Goal: Task Accomplishment & Management: Use online tool/utility

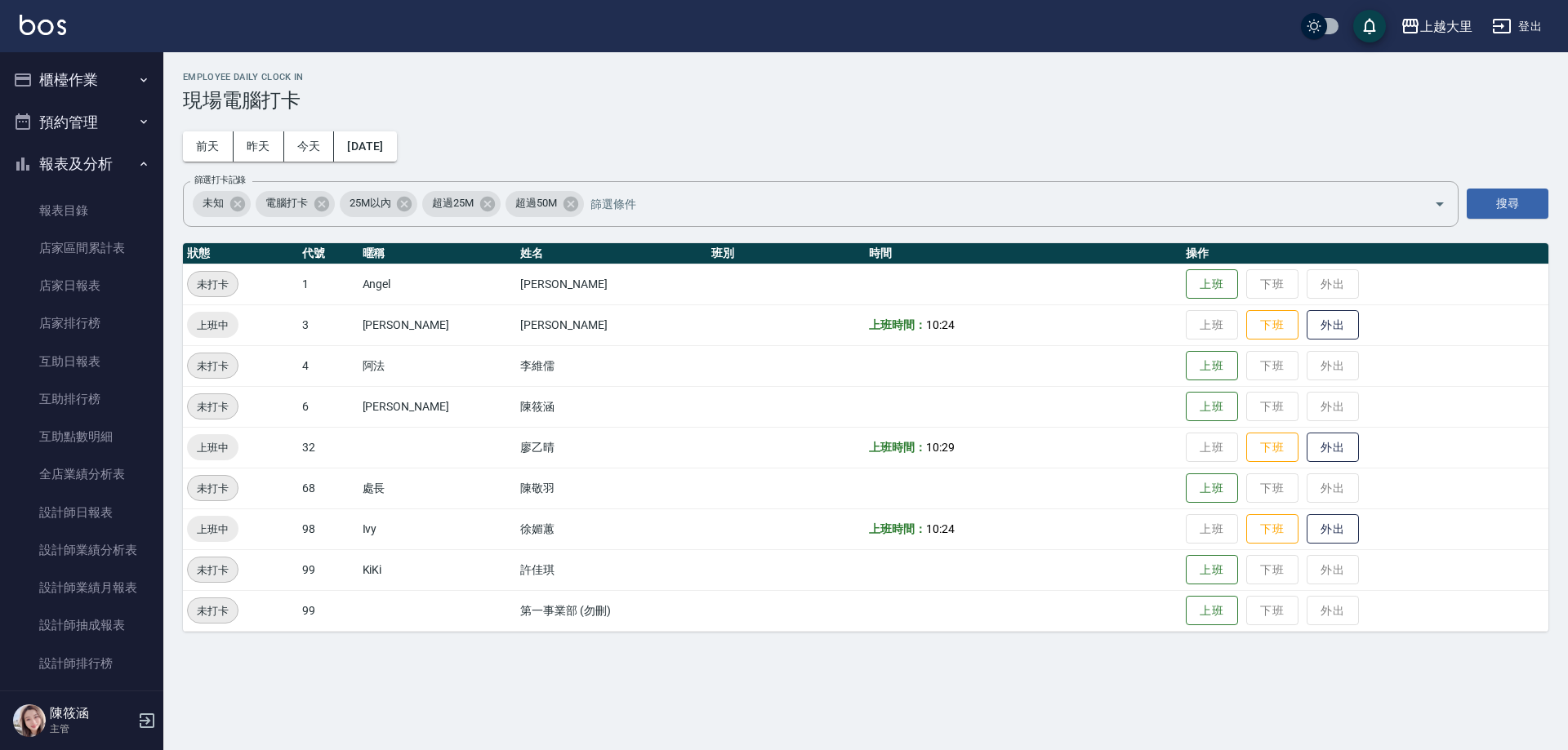
click at [86, 62] on button "櫃檯作業" at bounding box center [82, 80] width 151 height 43
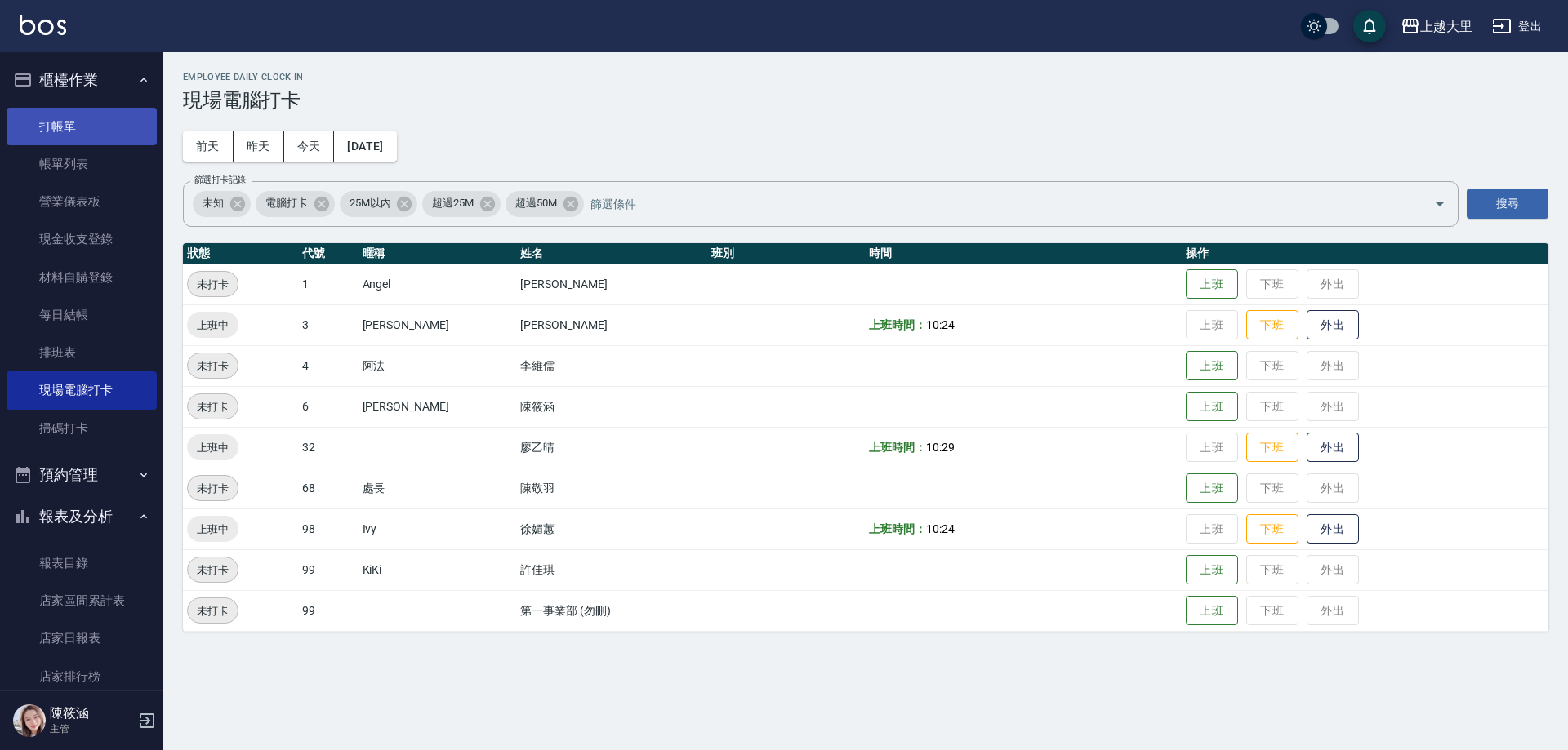
click at [87, 135] on link "打帳單" at bounding box center [82, 127] width 151 height 37
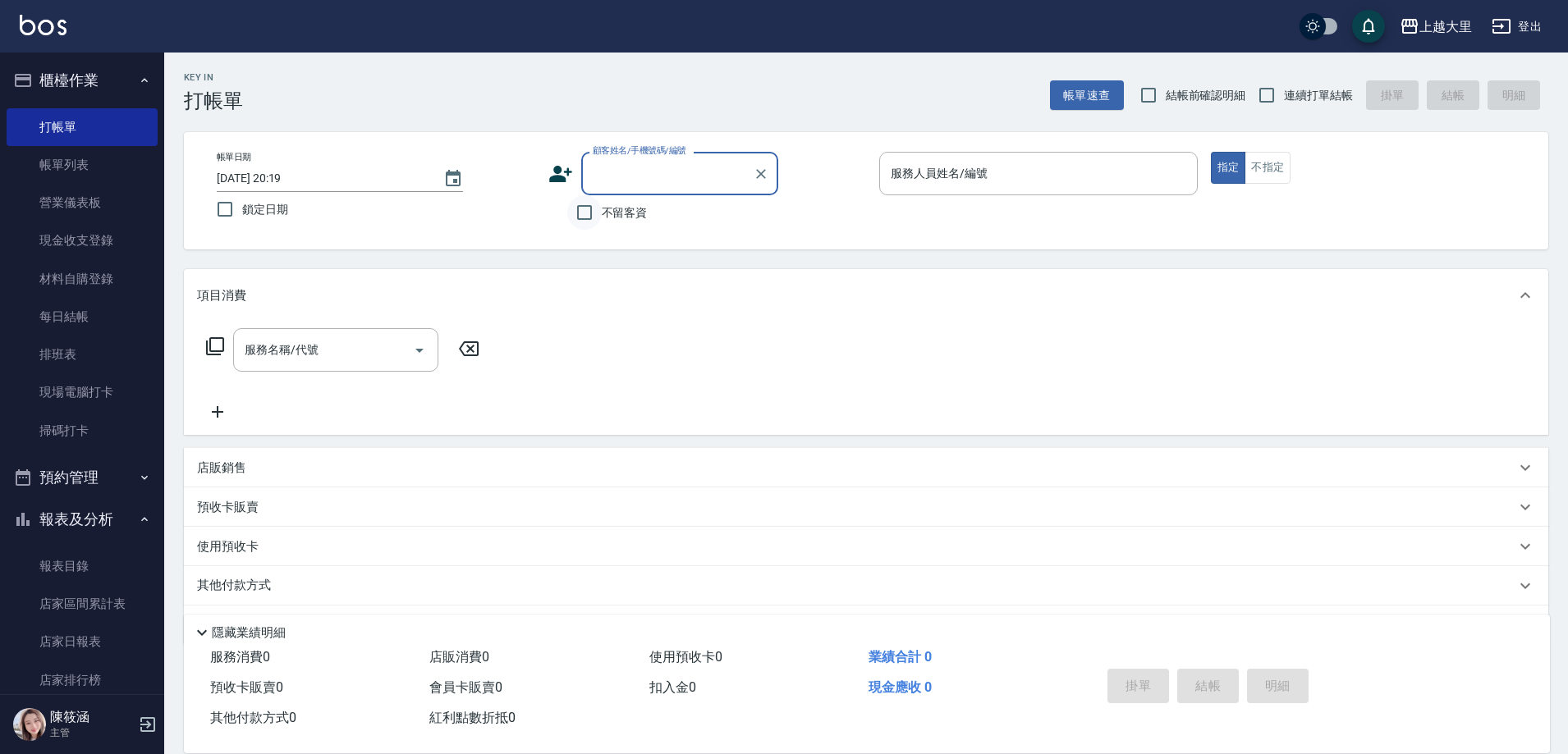
click at [594, 214] on input "不留客資" at bounding box center [584, 212] width 35 height 35
checkbox input "true"
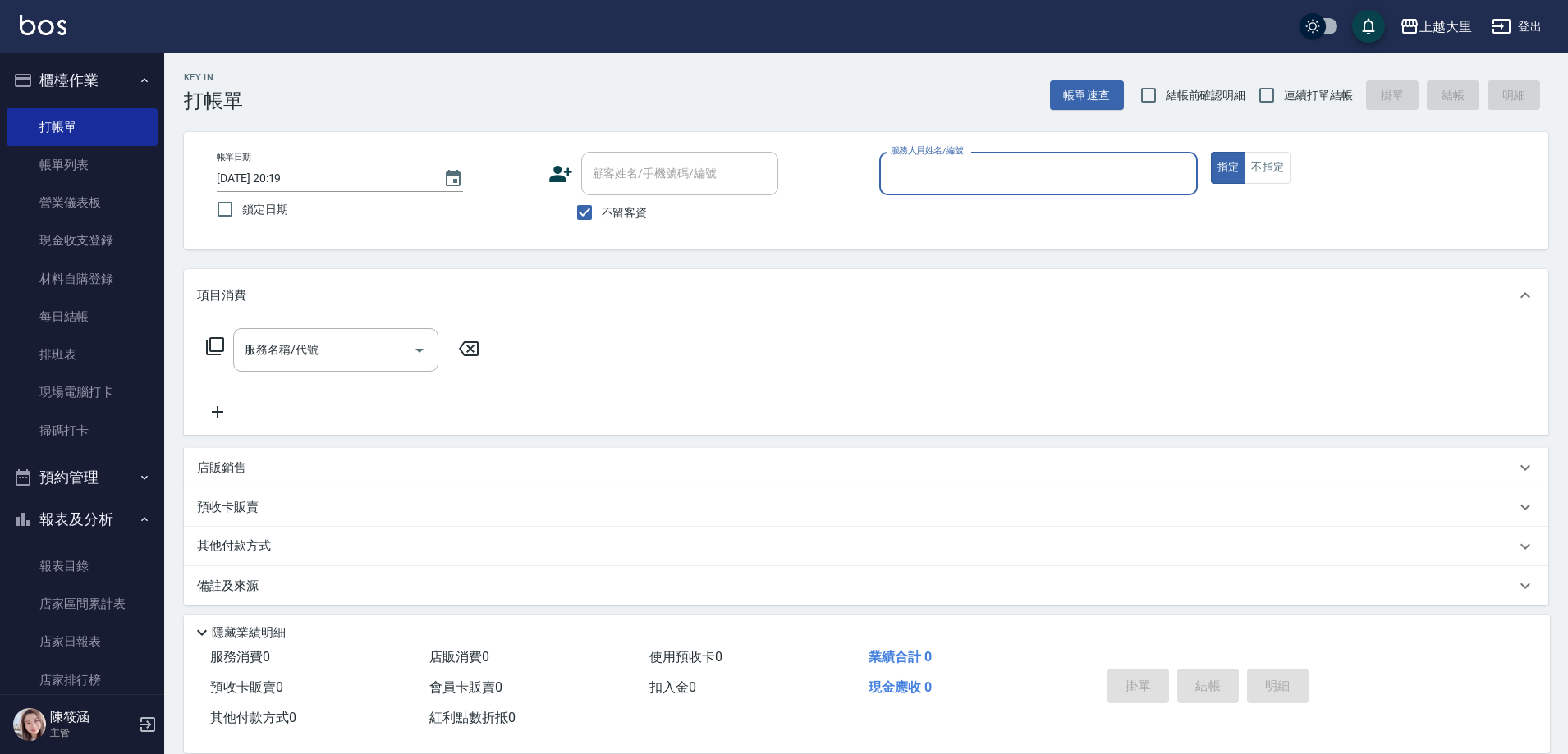
click at [1290, 98] on span "連續打單結帳" at bounding box center [1318, 95] width 69 height 17
click at [1284, 98] on input "連續打單結帳" at bounding box center [1266, 95] width 35 height 35
checkbox input "true"
click at [1068, 177] on input "服務人員姓名/編號" at bounding box center [1038, 174] width 304 height 28
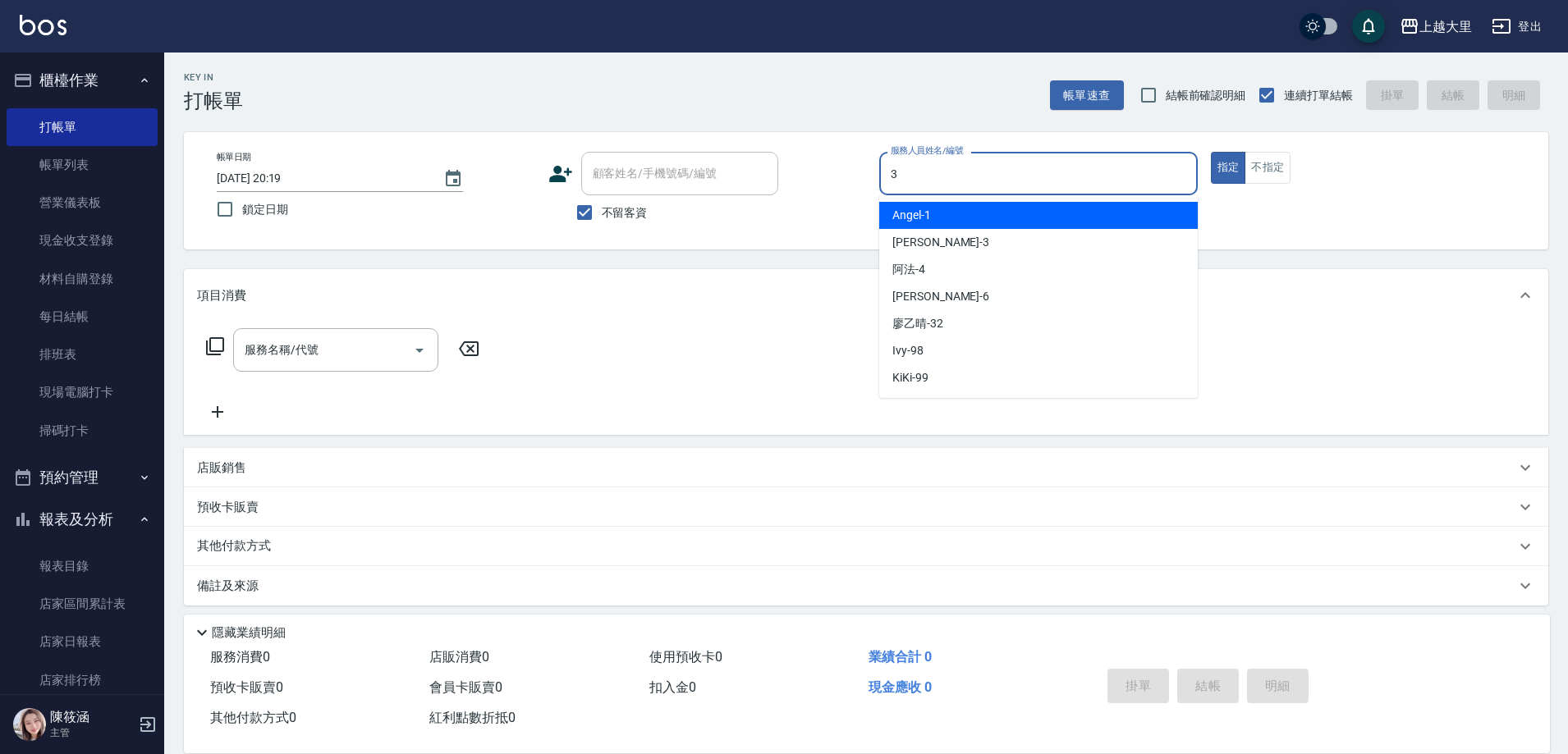
type input "[PERSON_NAME]-3"
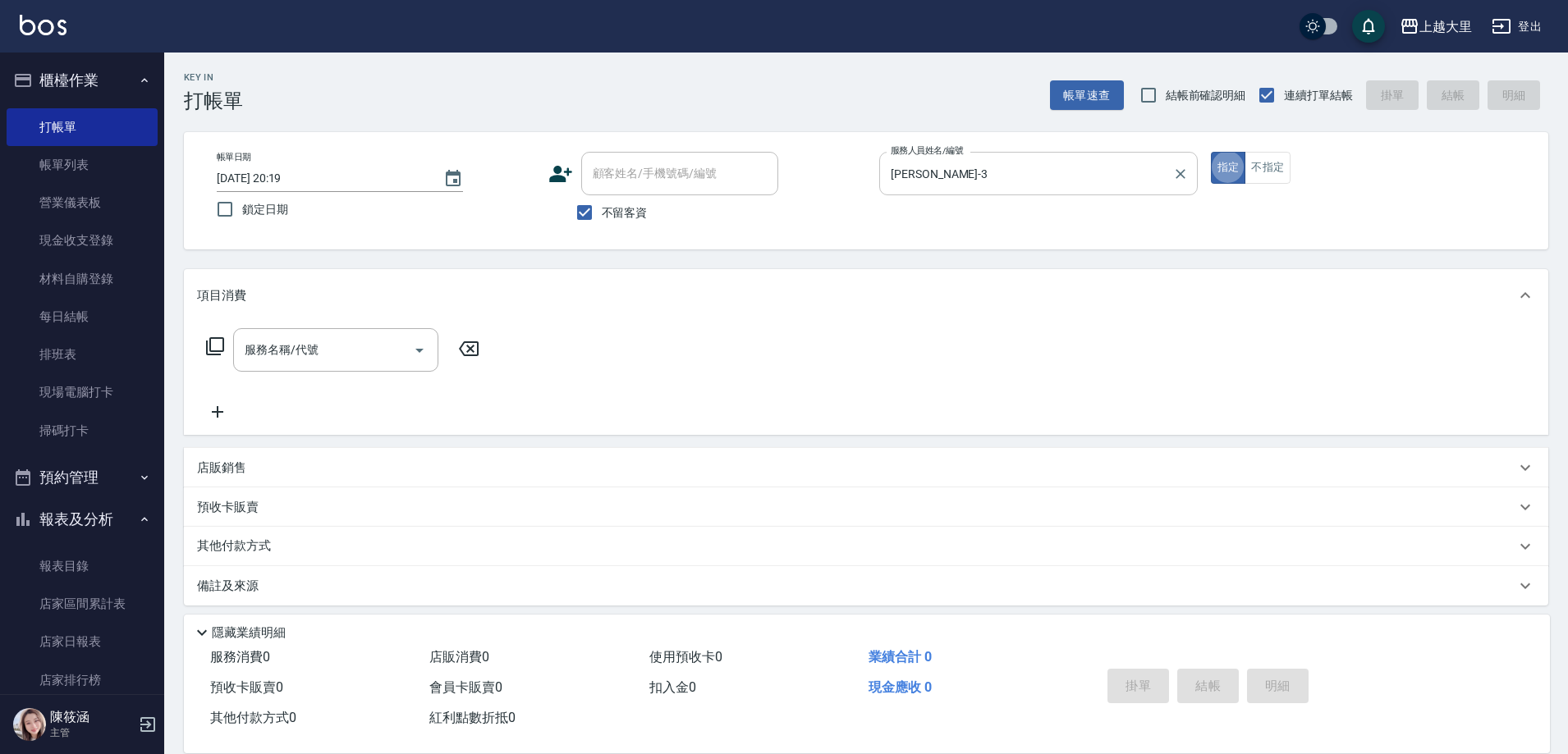
type button "true"
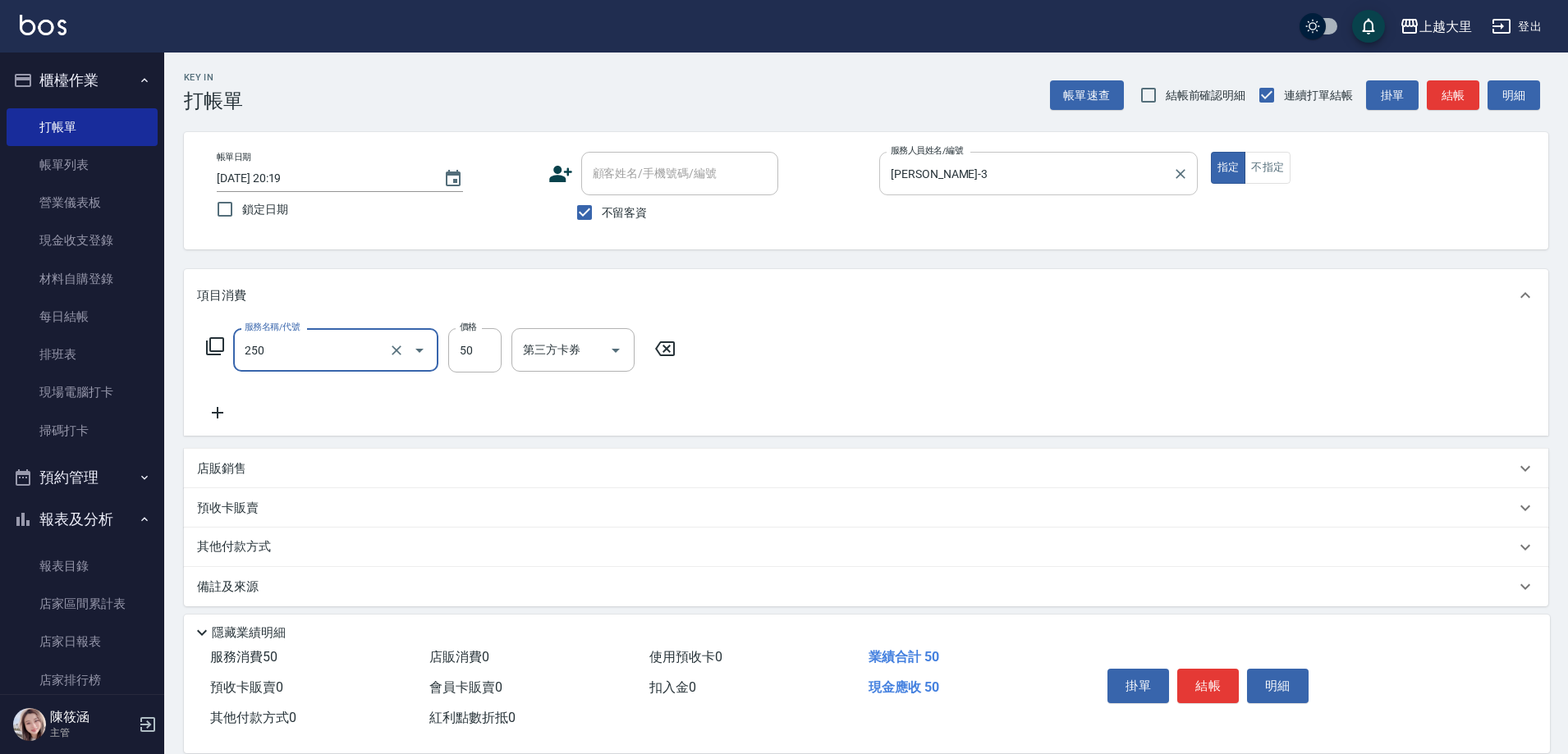
type input "剪[PERSON_NAME]50(250)"
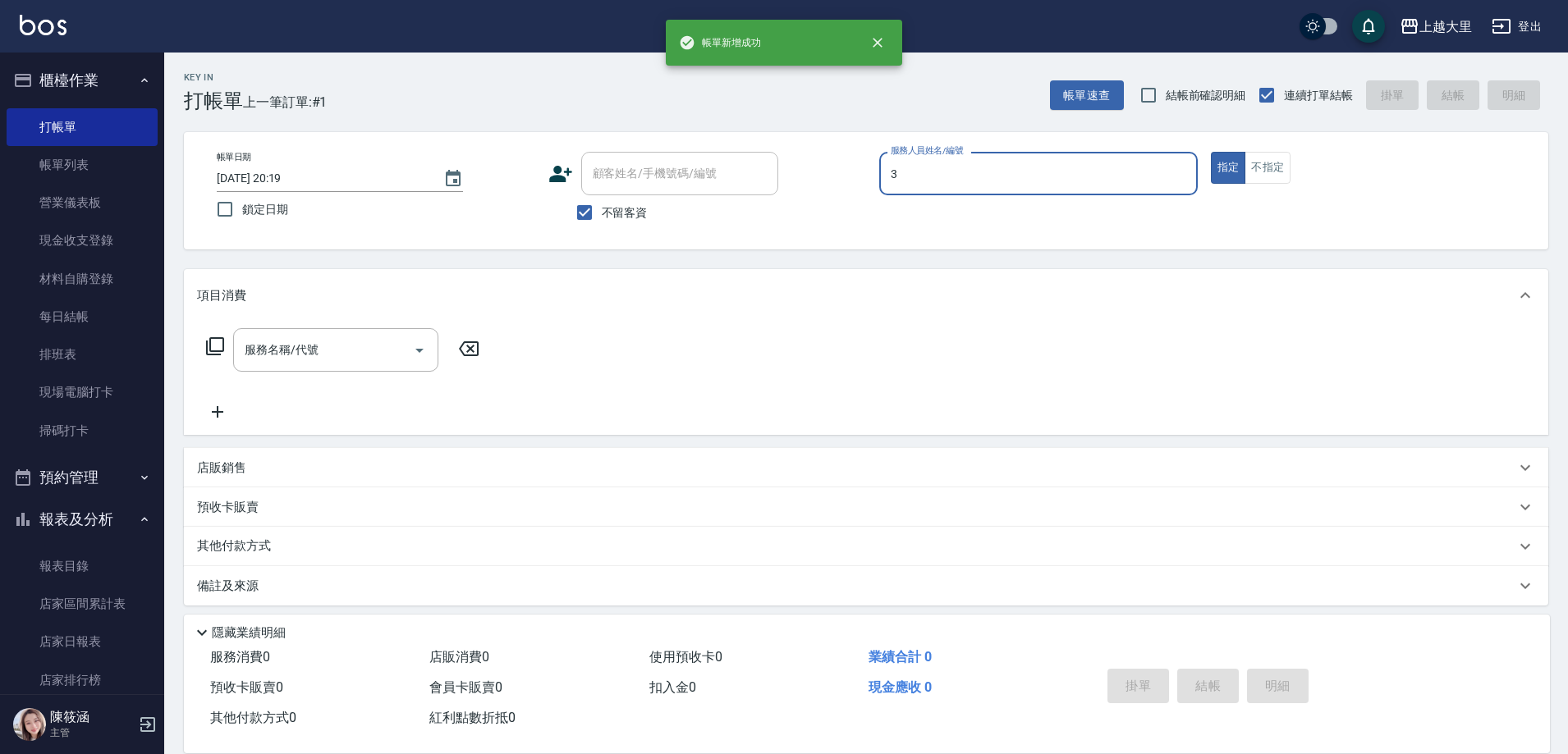
type input "[PERSON_NAME]-3"
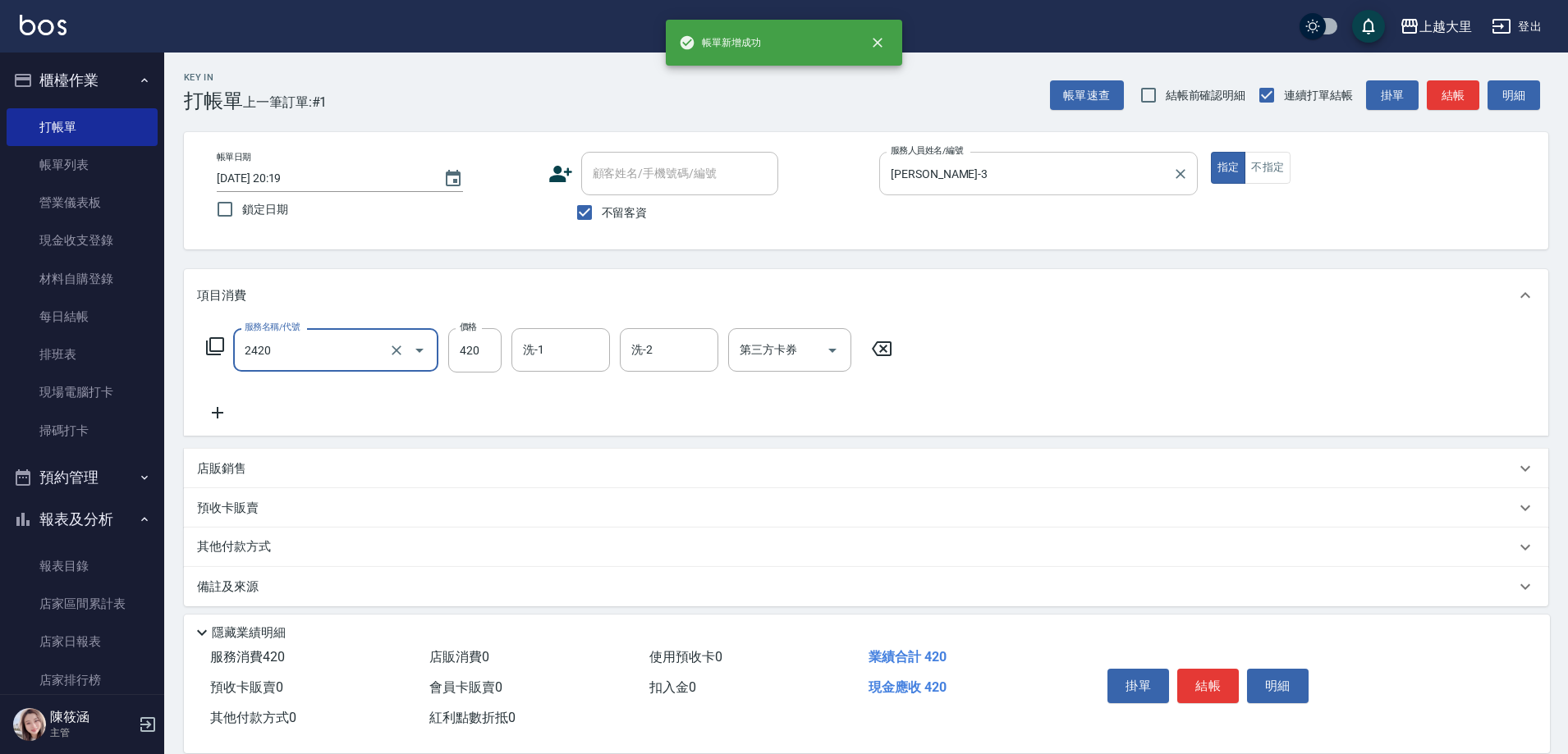
type input "洗+剪420(2420)"
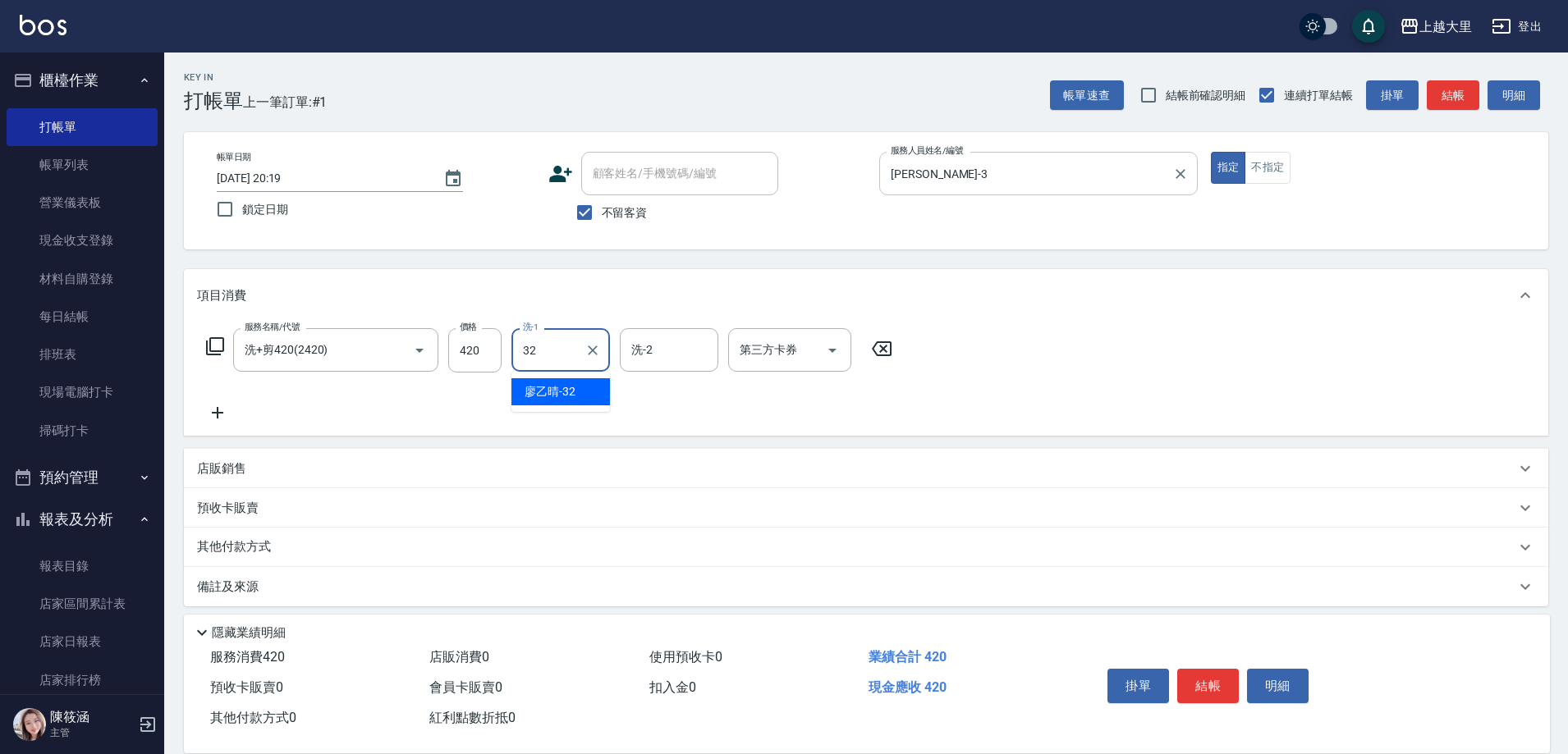
type input "[PERSON_NAME]-32"
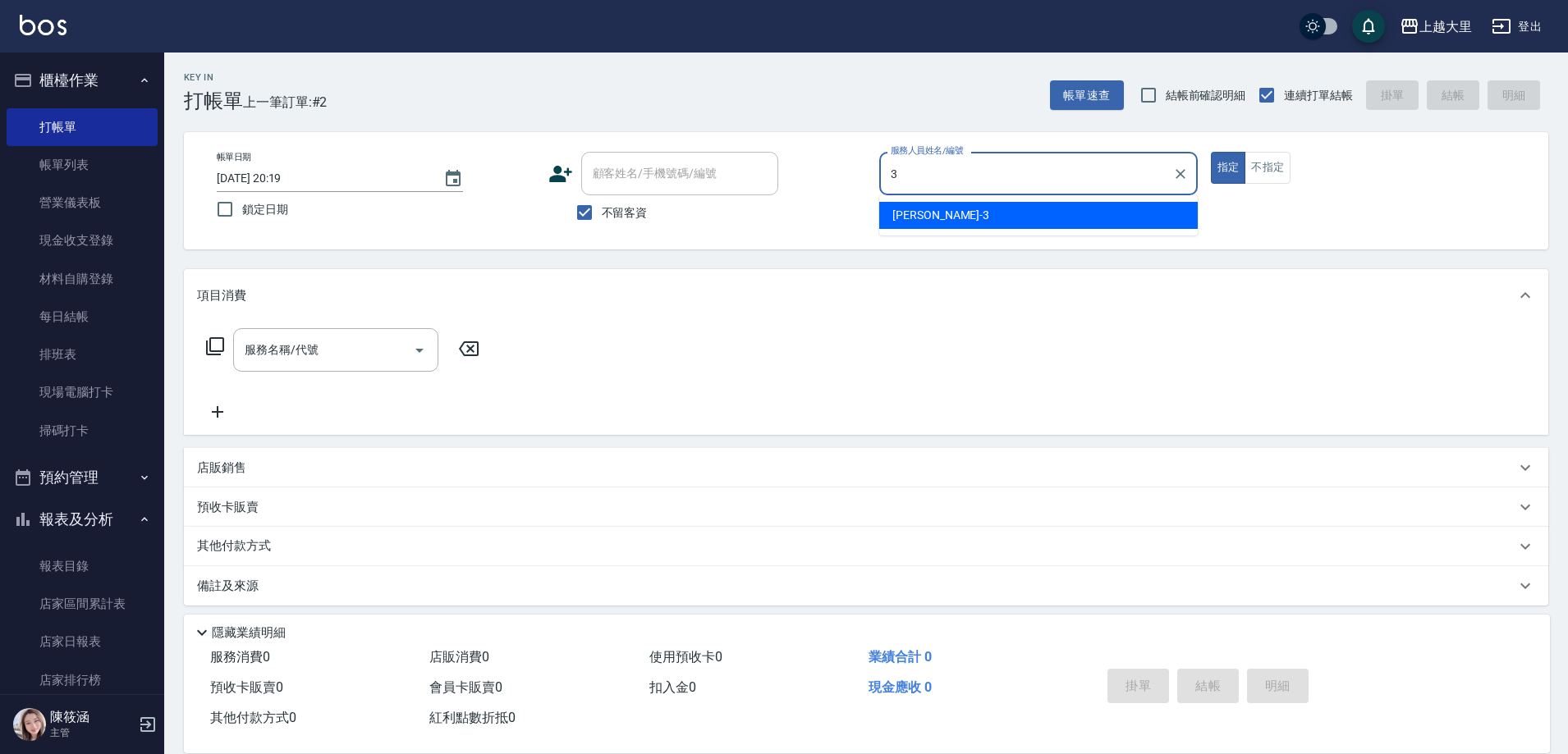
type input "[PERSON_NAME]-3"
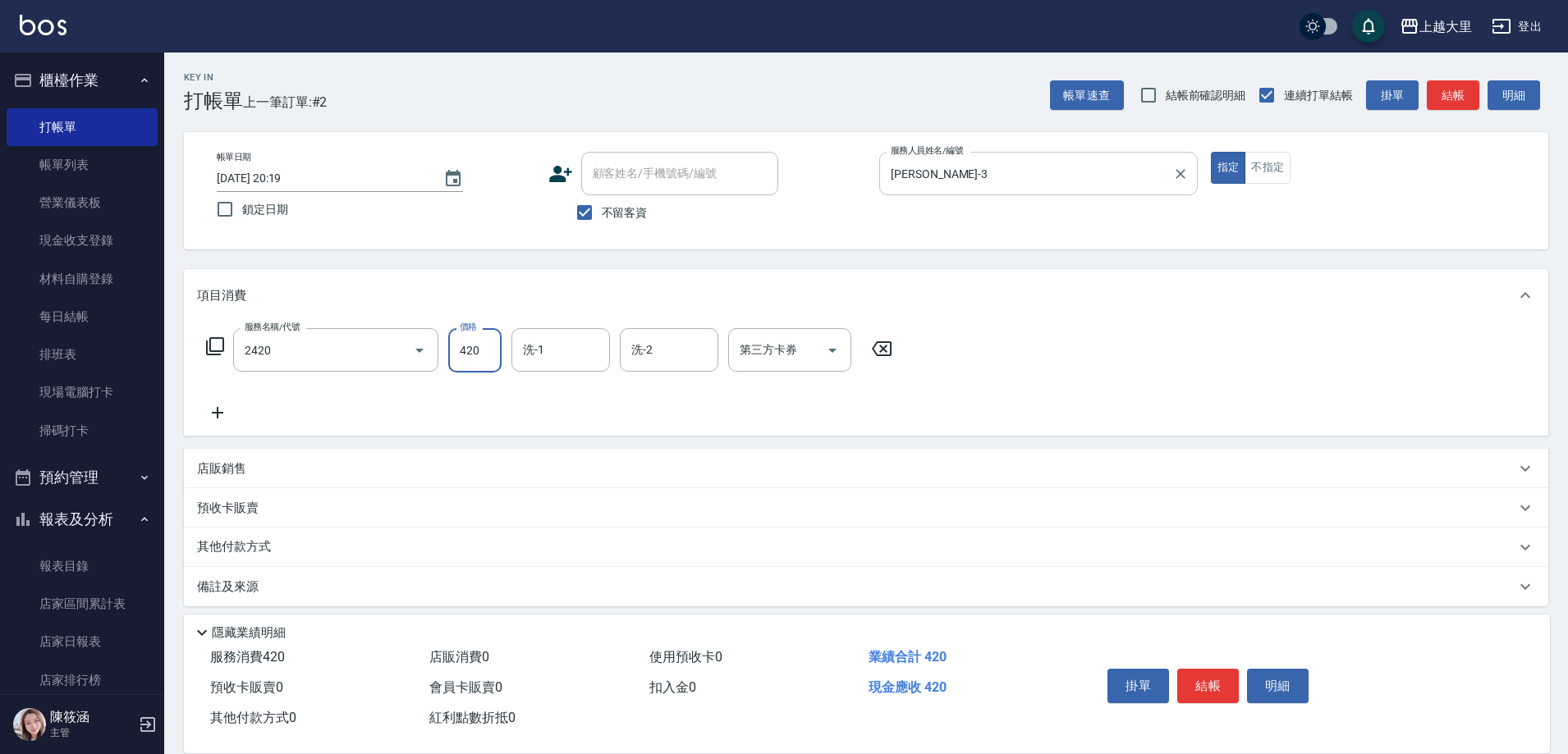
type input "洗+剪420(2420)"
type input "[PERSON_NAME]-32"
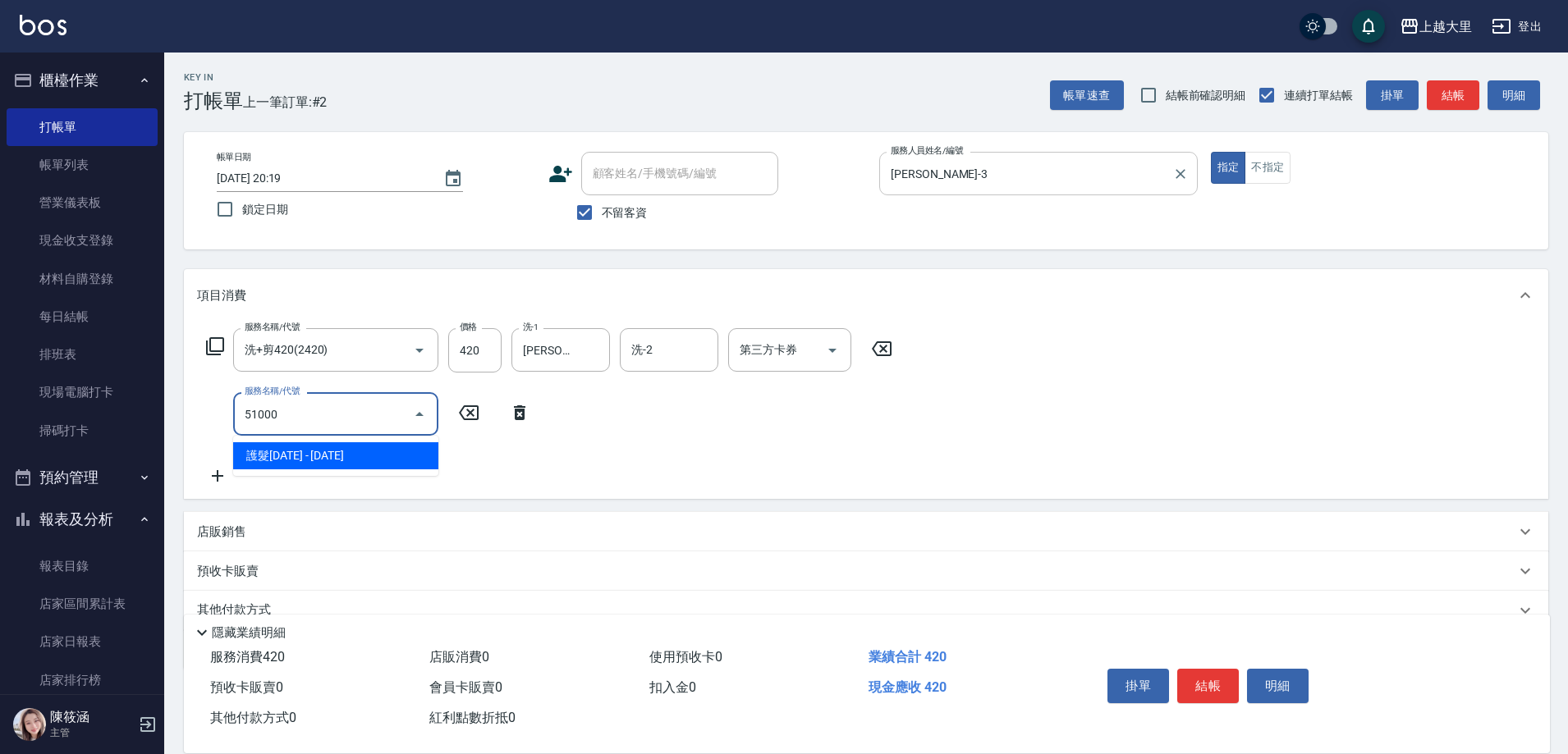
type input "護髮1000(51000)"
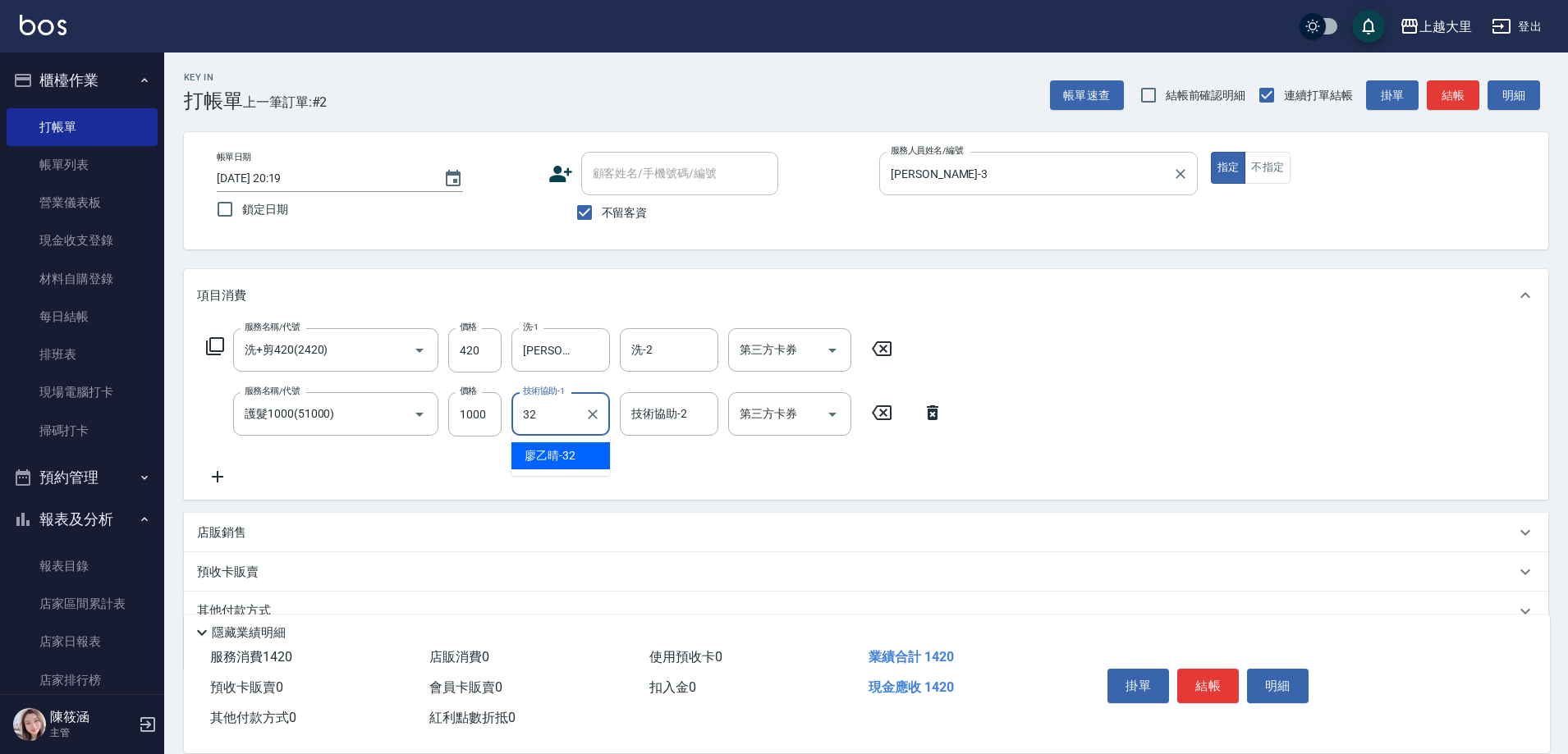
type input "[PERSON_NAME]-32"
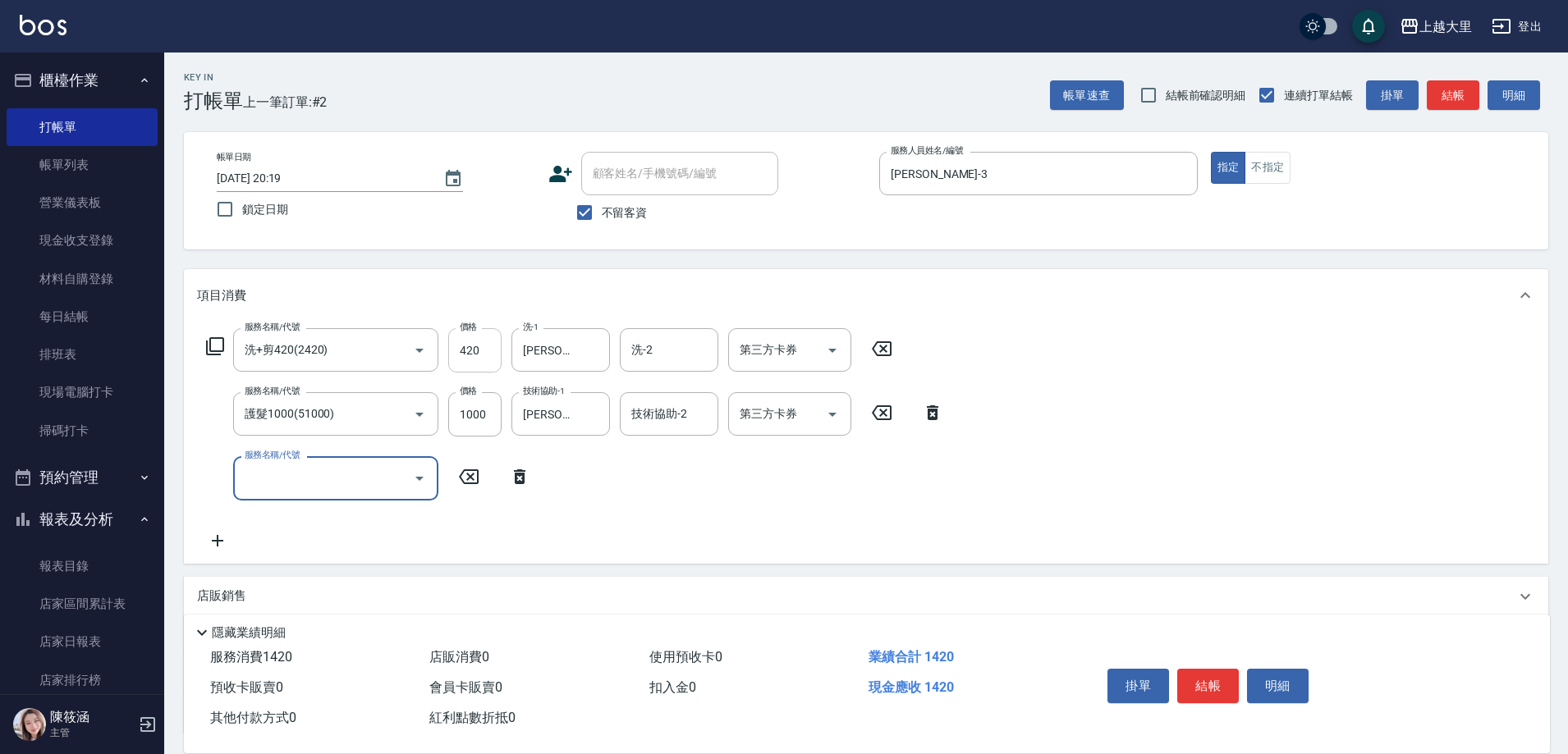
click at [461, 336] on input "420" at bounding box center [475, 351] width 53 height 45
click at [467, 415] on input "320" at bounding box center [475, 415] width 53 height 45
type input "1000"
click at [476, 345] on input "420" at bounding box center [475, 351] width 53 height 45
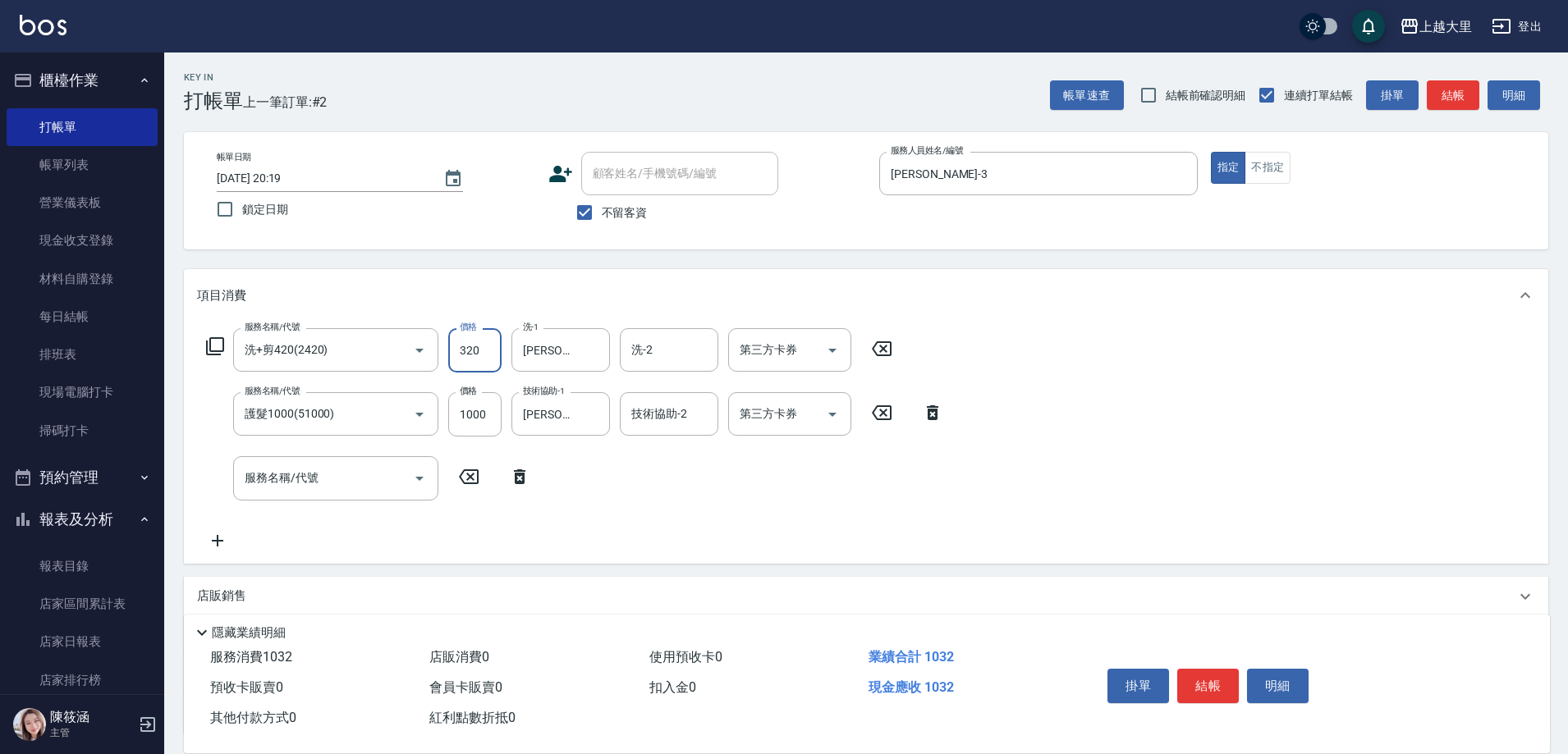
type input "320"
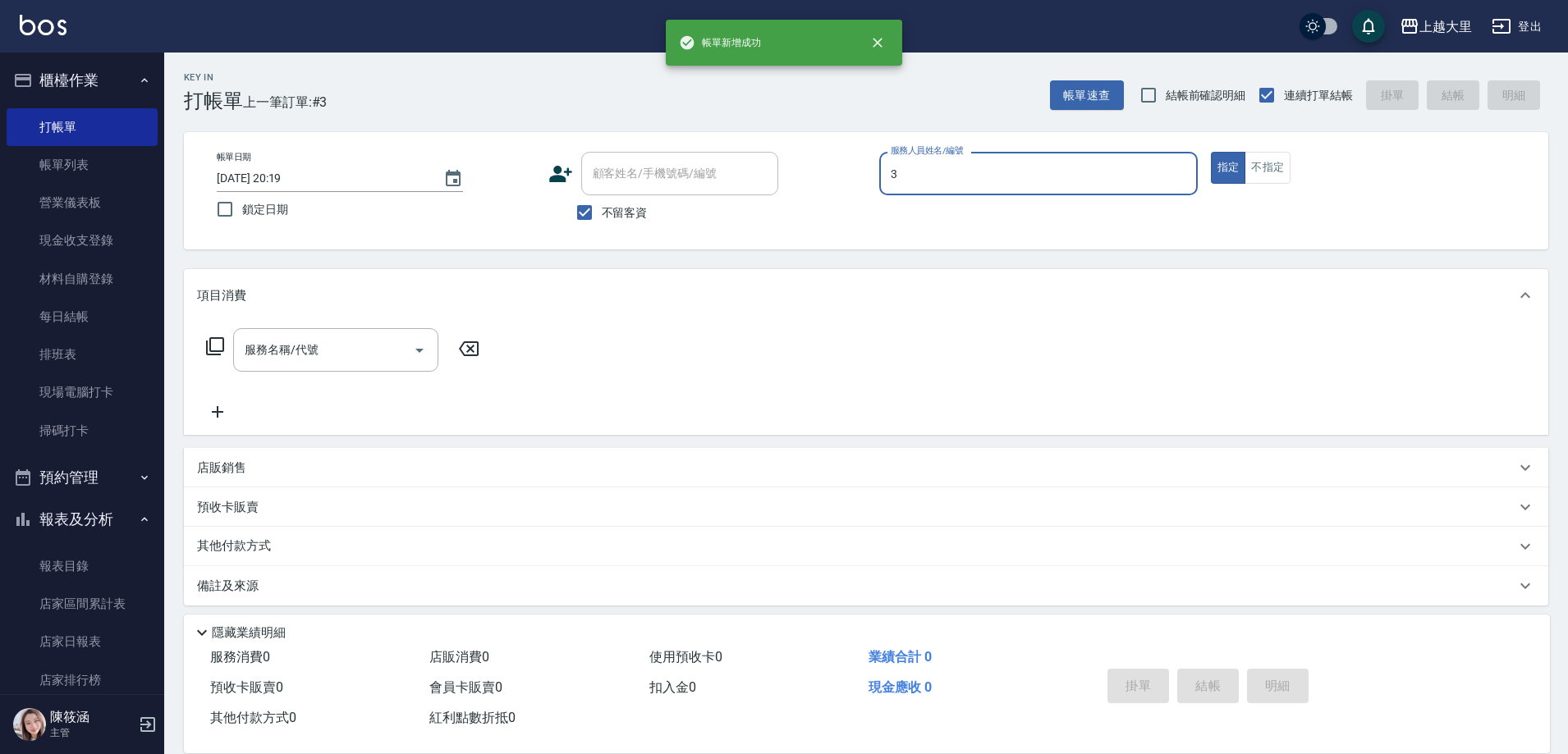
type input "[PERSON_NAME]-3"
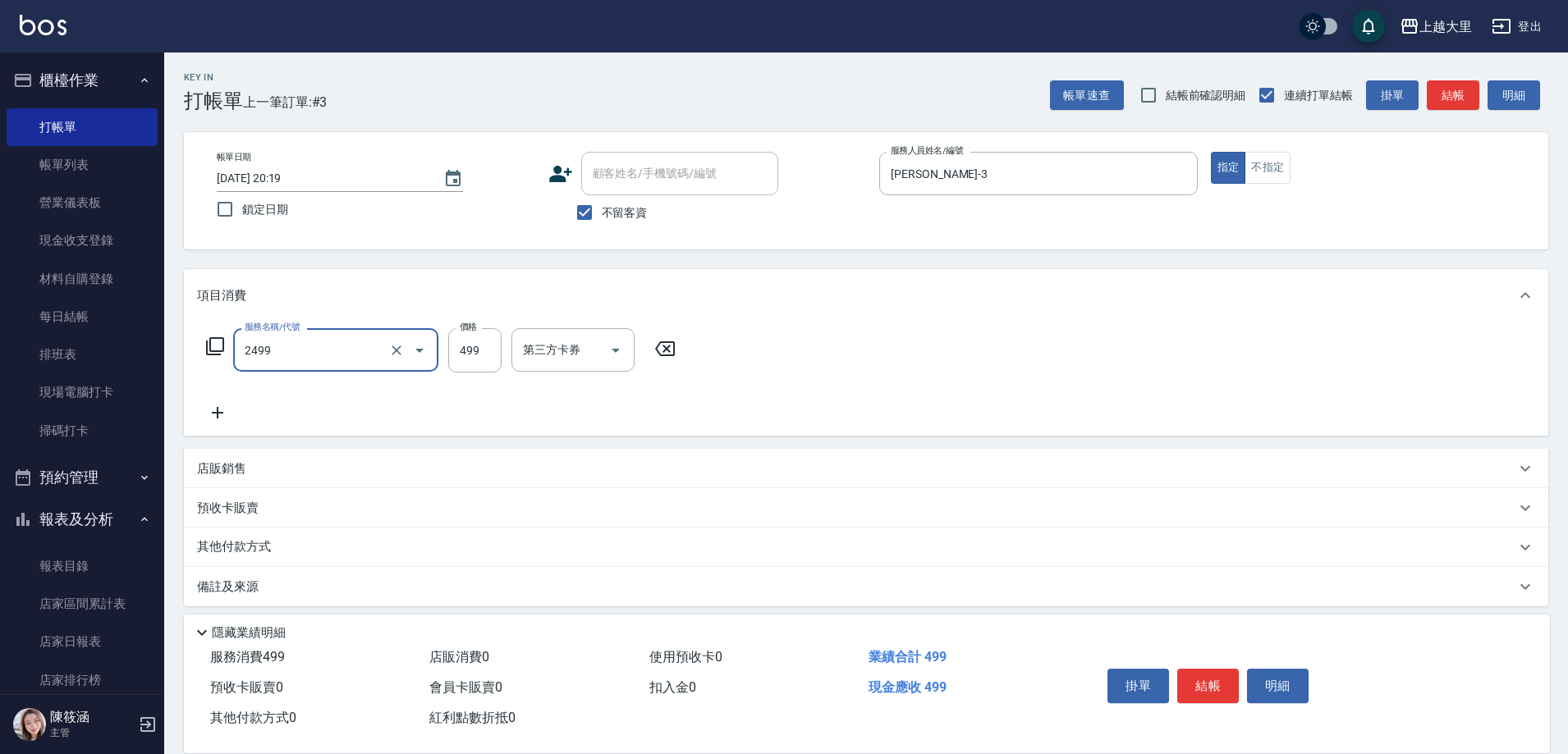
type input "499洗剪(2499)"
type input "4499"
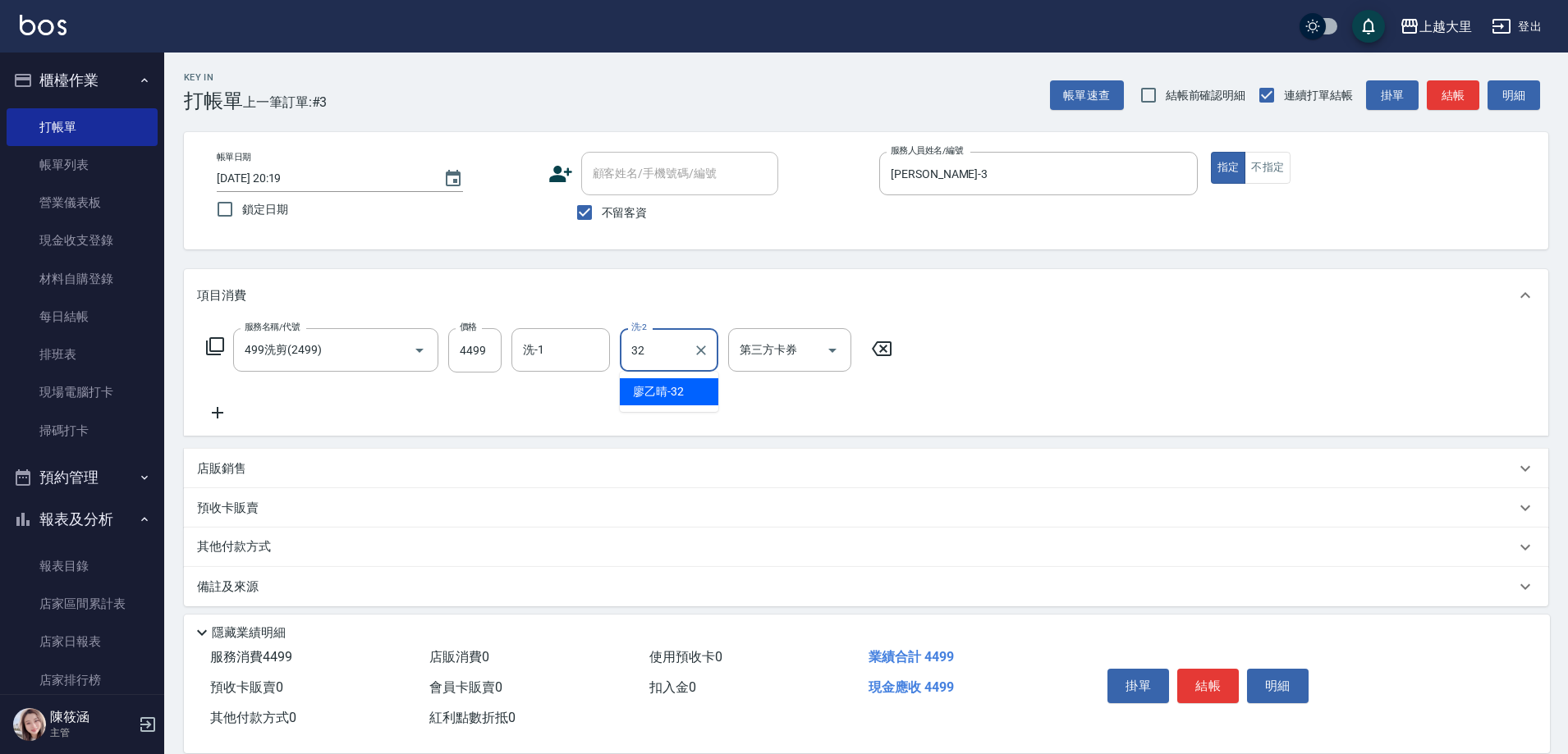
type input "[PERSON_NAME]-32"
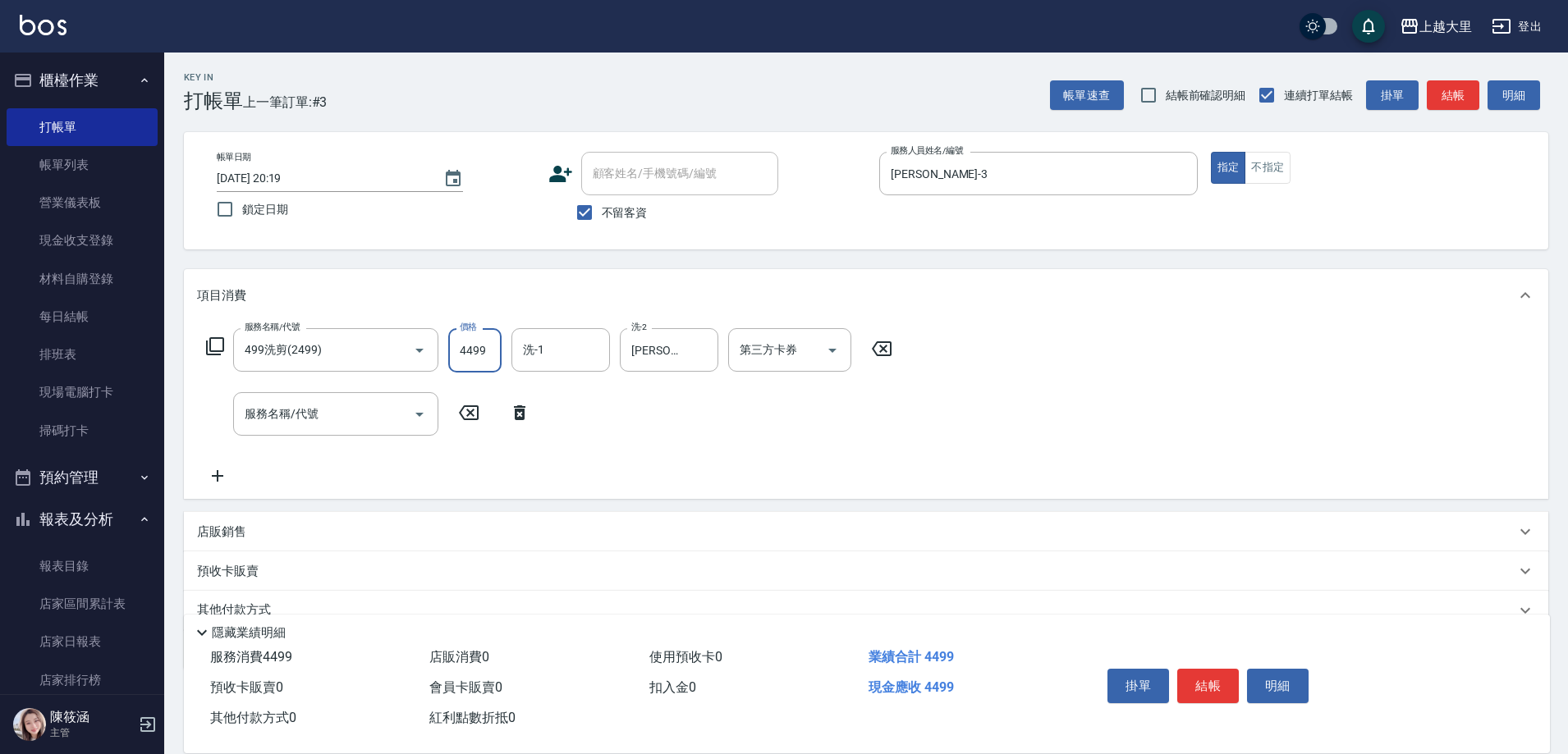
click at [476, 345] on input "4499" at bounding box center [475, 351] width 53 height 45
type input "499"
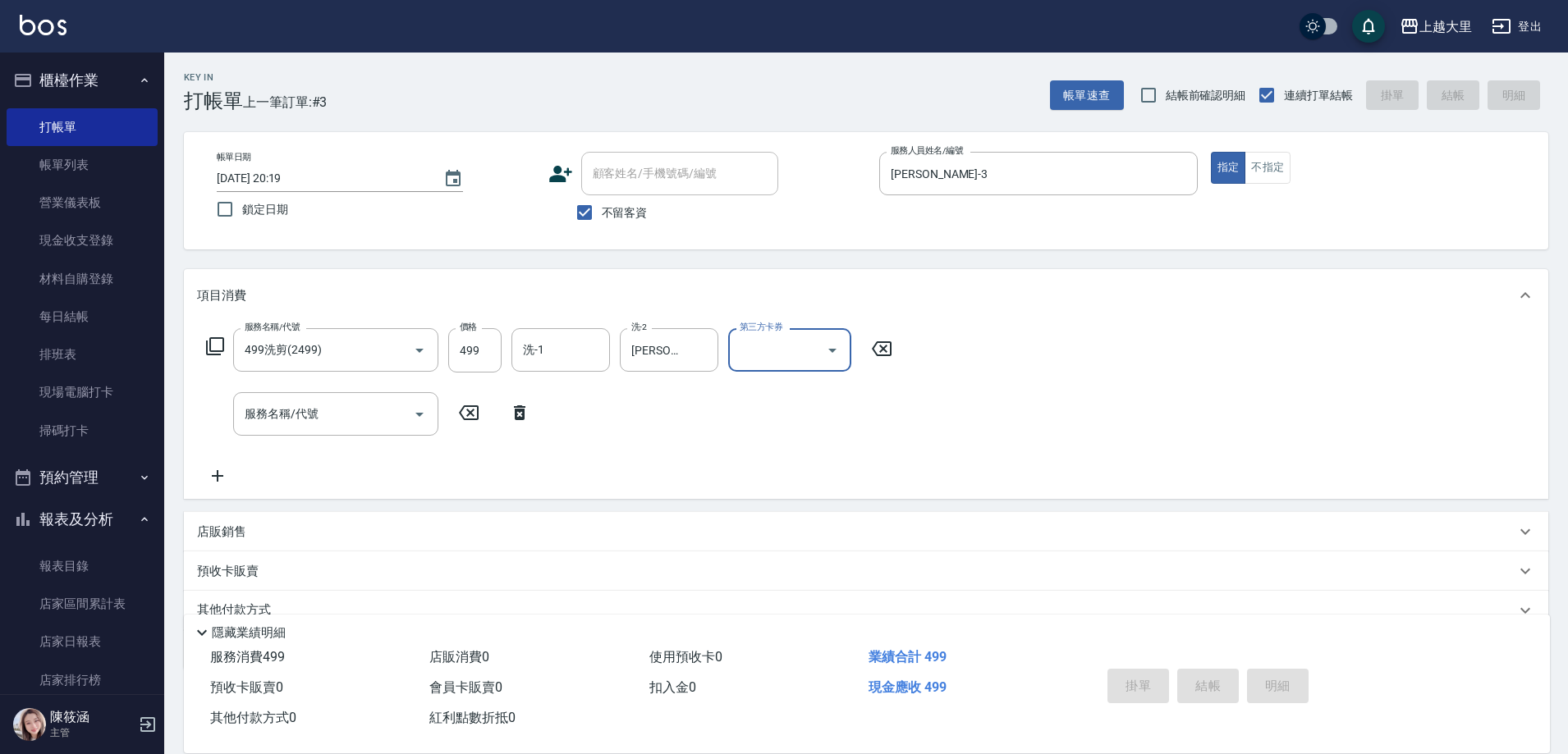
type input "[DATE] 20:20"
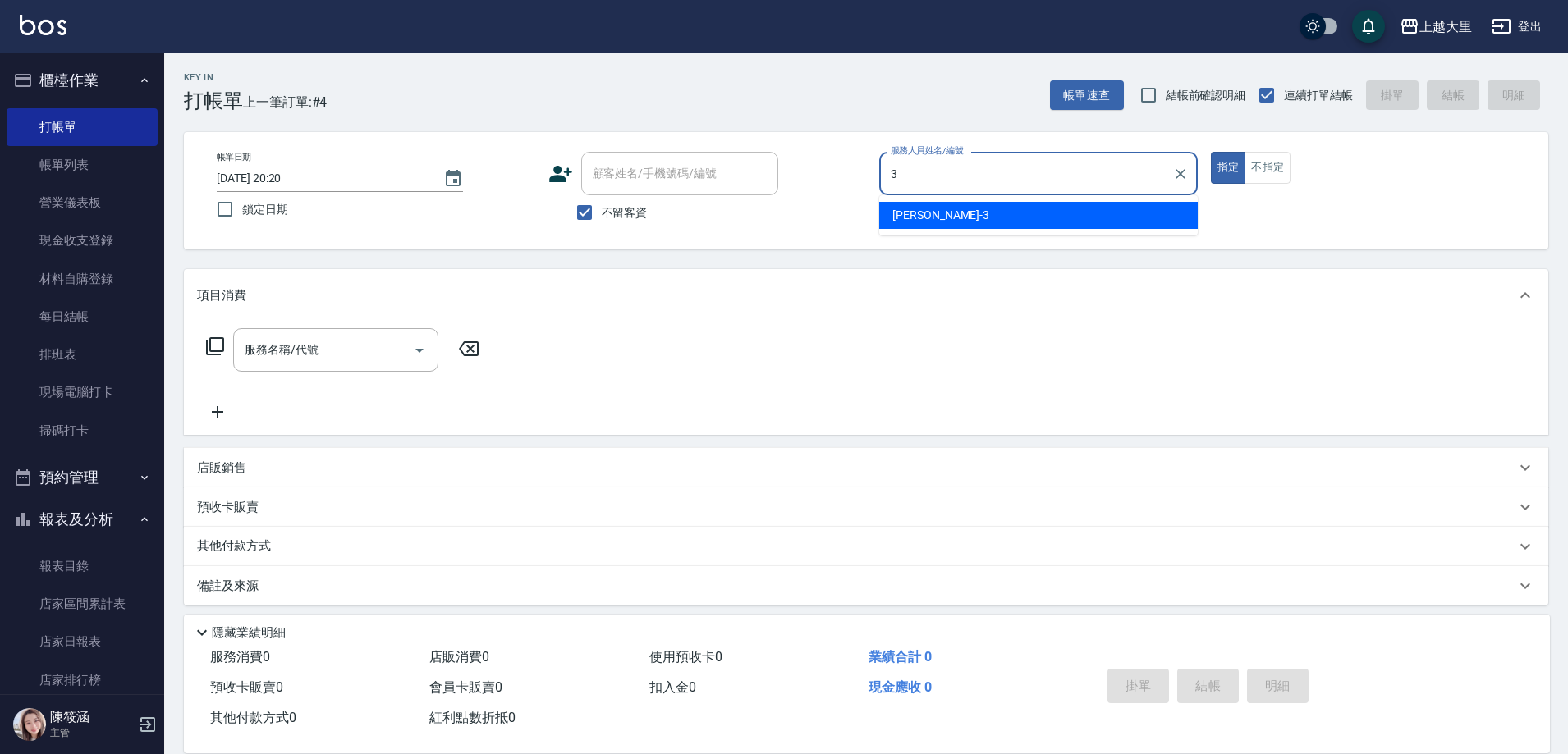
type input "[PERSON_NAME]-3"
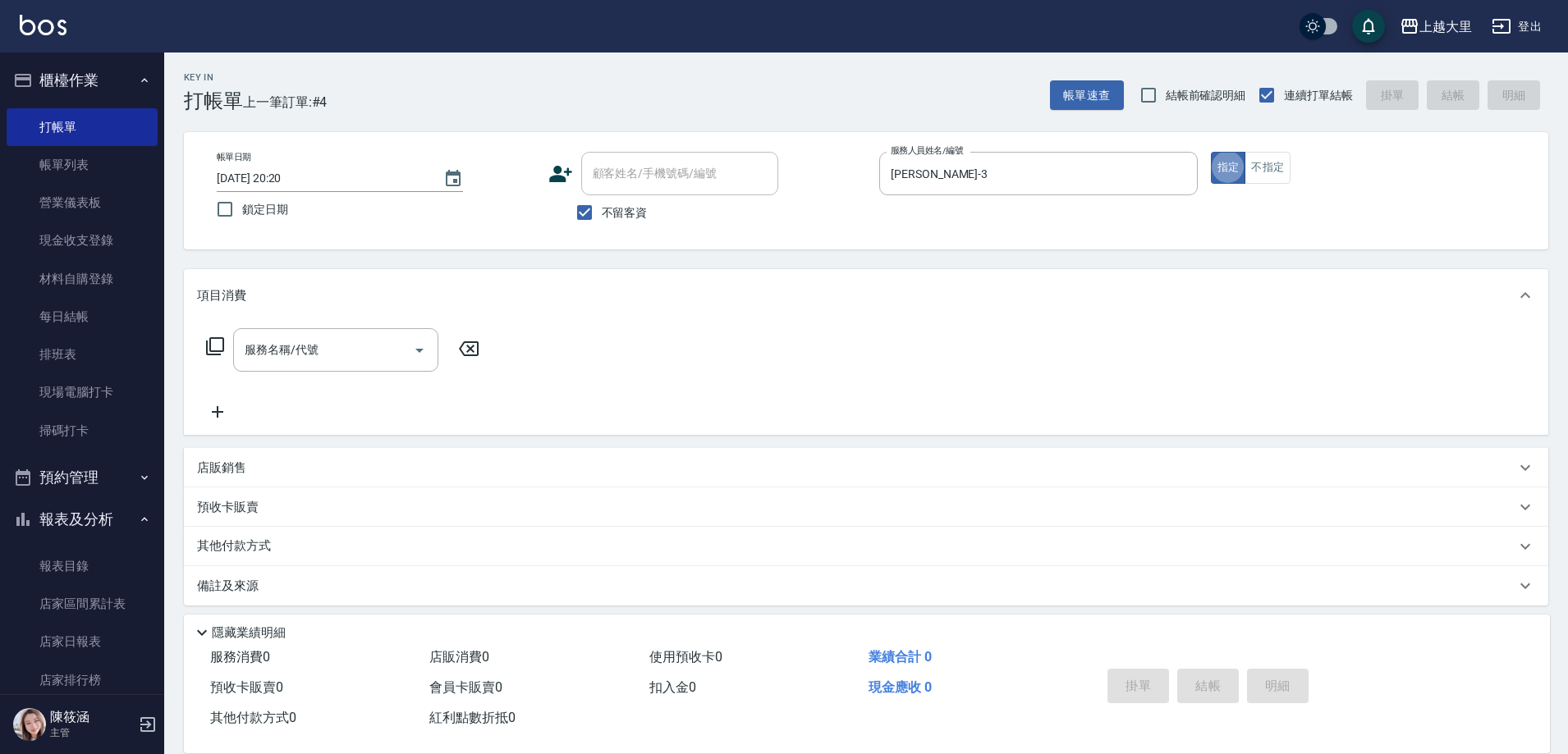
scroll to position [9, 0]
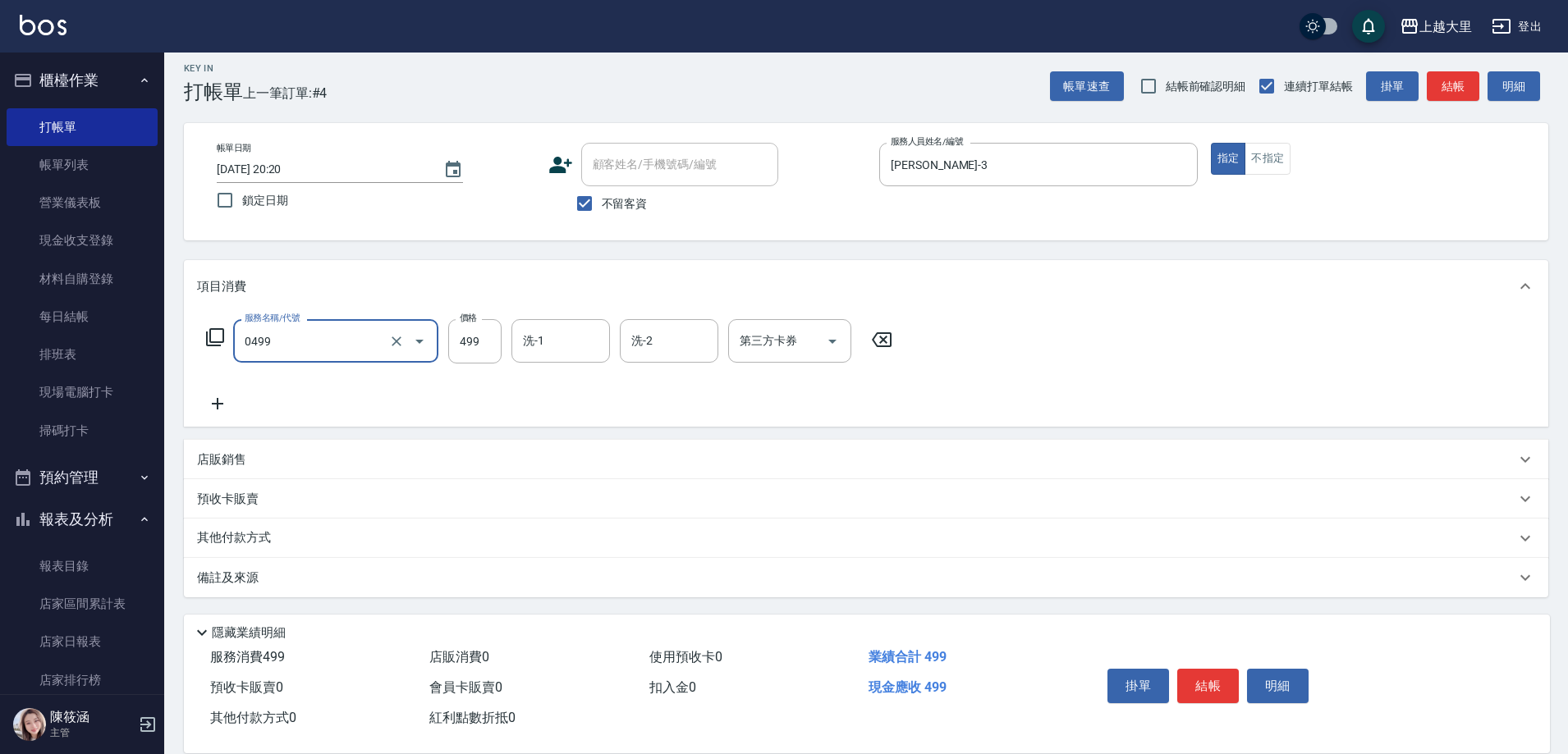
type input "SPA499(0499)"
type input "Ivy-98"
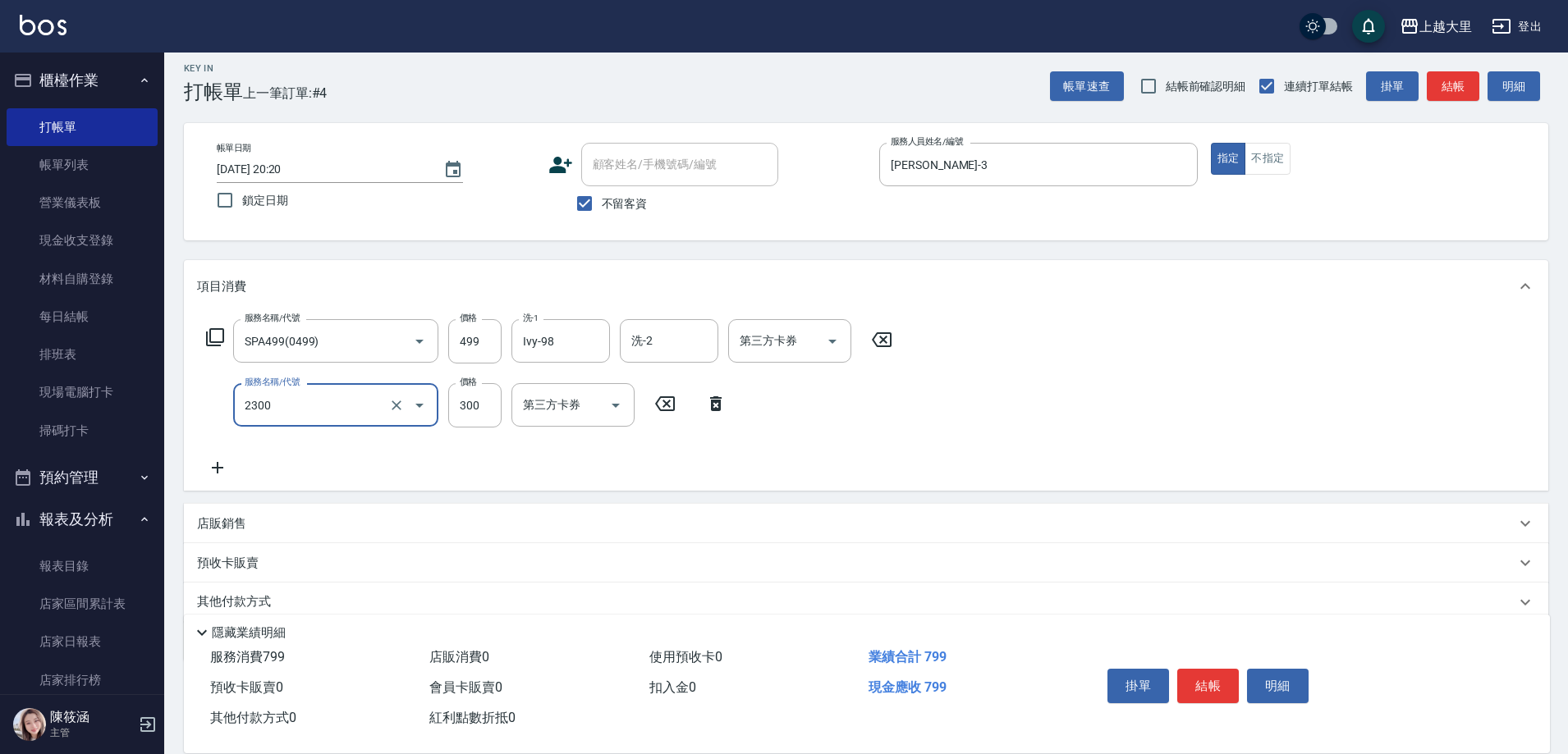
type input "剪髮300(2300)"
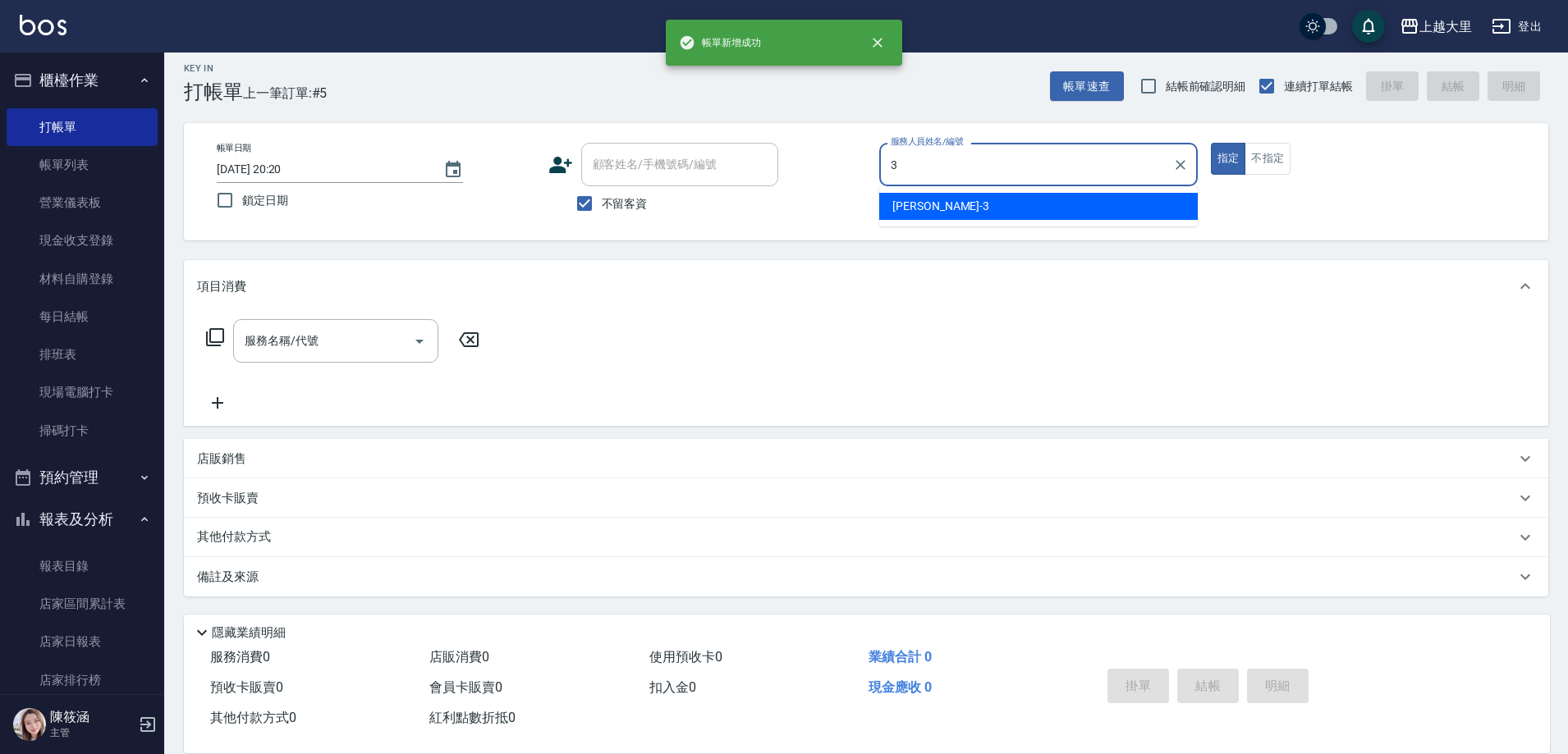
type input "[PERSON_NAME]-3"
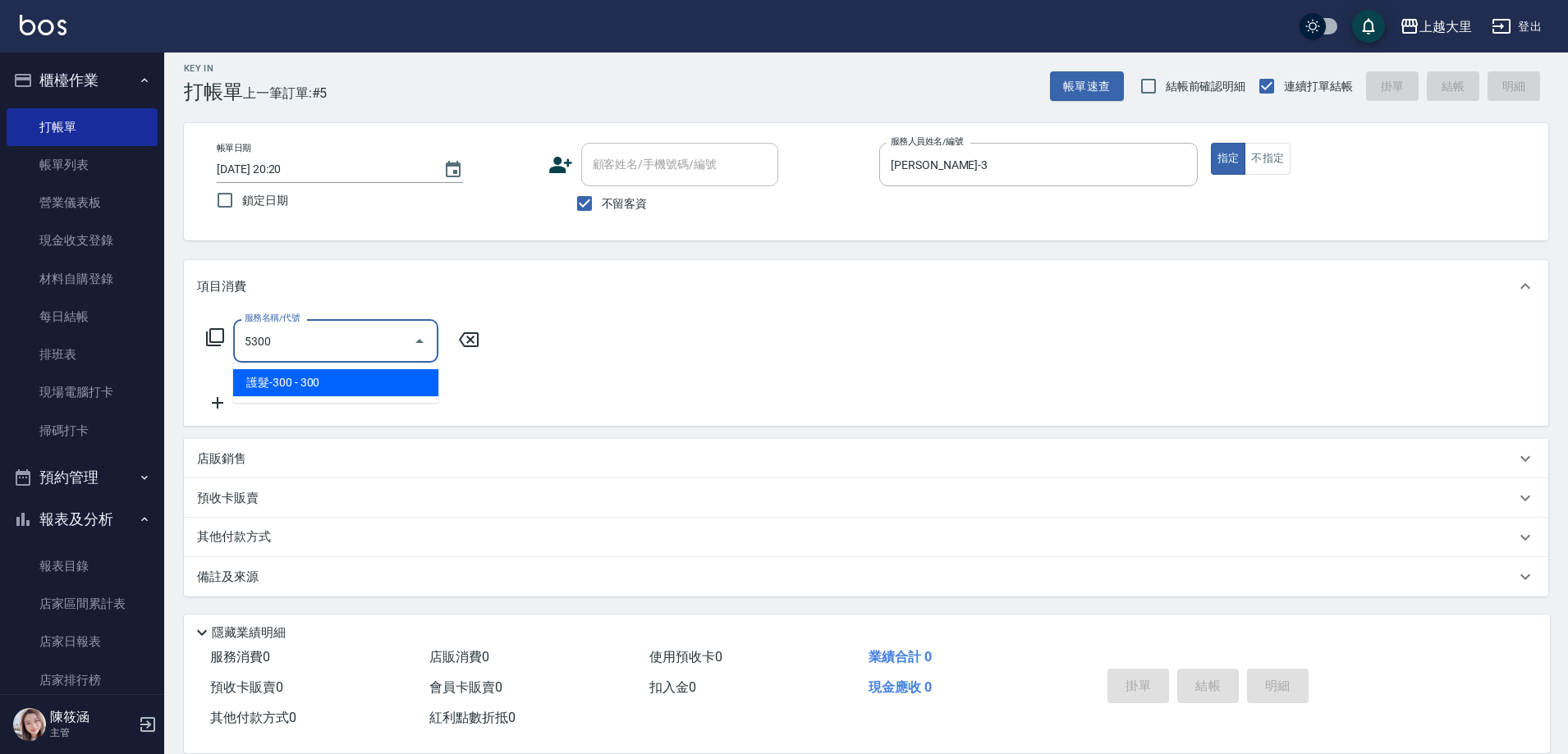
type input "護髮-300(5300)"
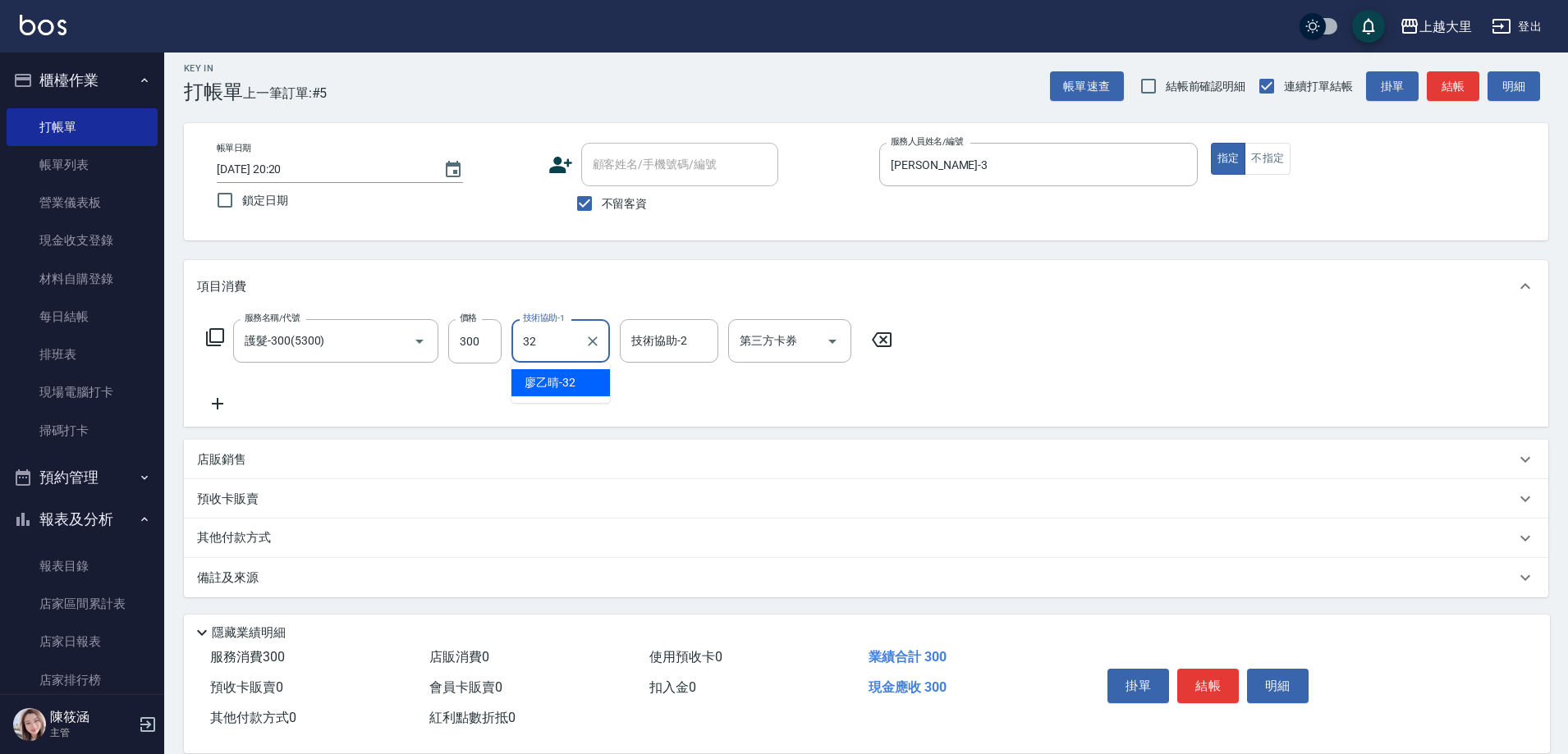
type input "[PERSON_NAME]-32"
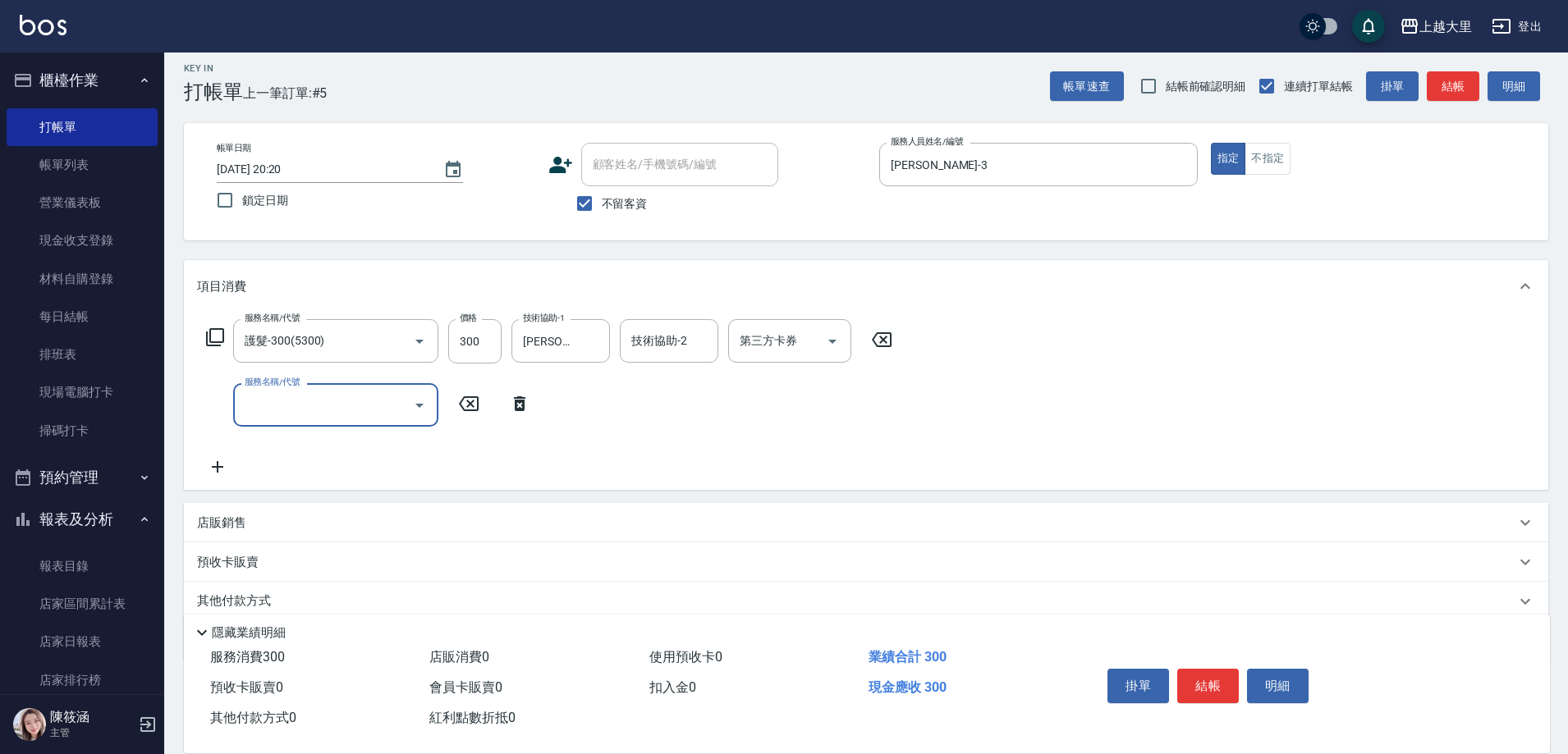
type input "5"
type input "染女L1800(41800)"
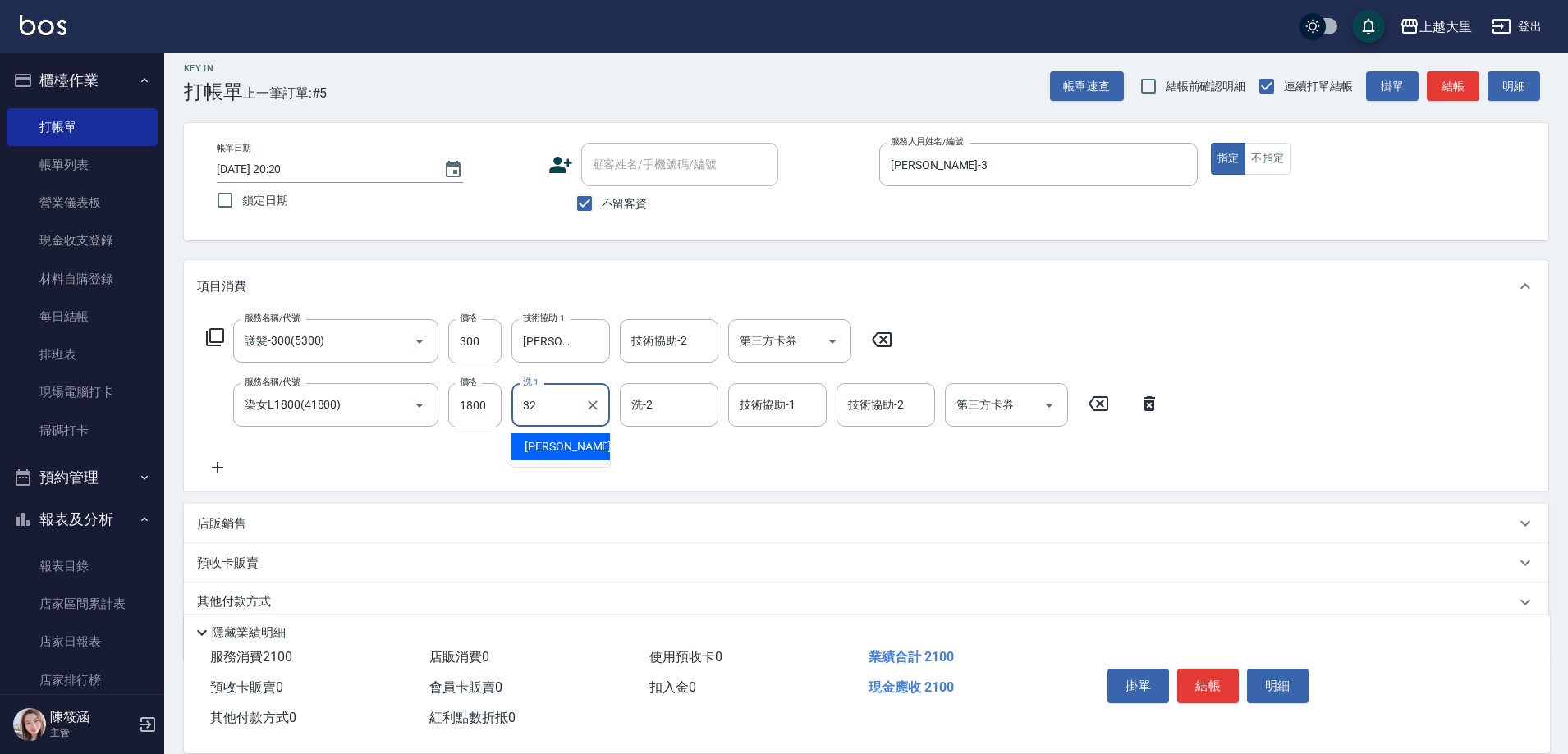
type input "[PERSON_NAME]-32"
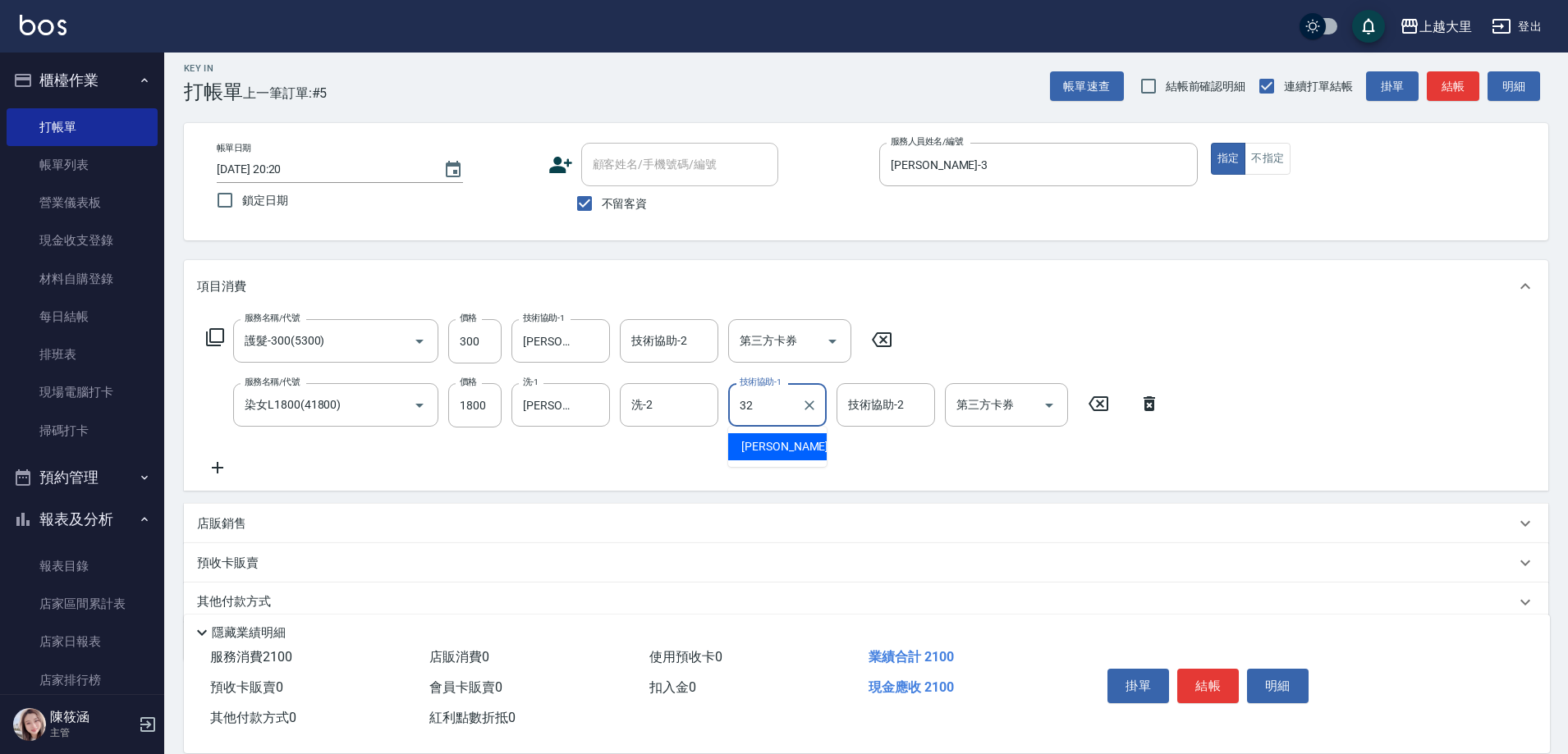
type input "[PERSON_NAME]-32"
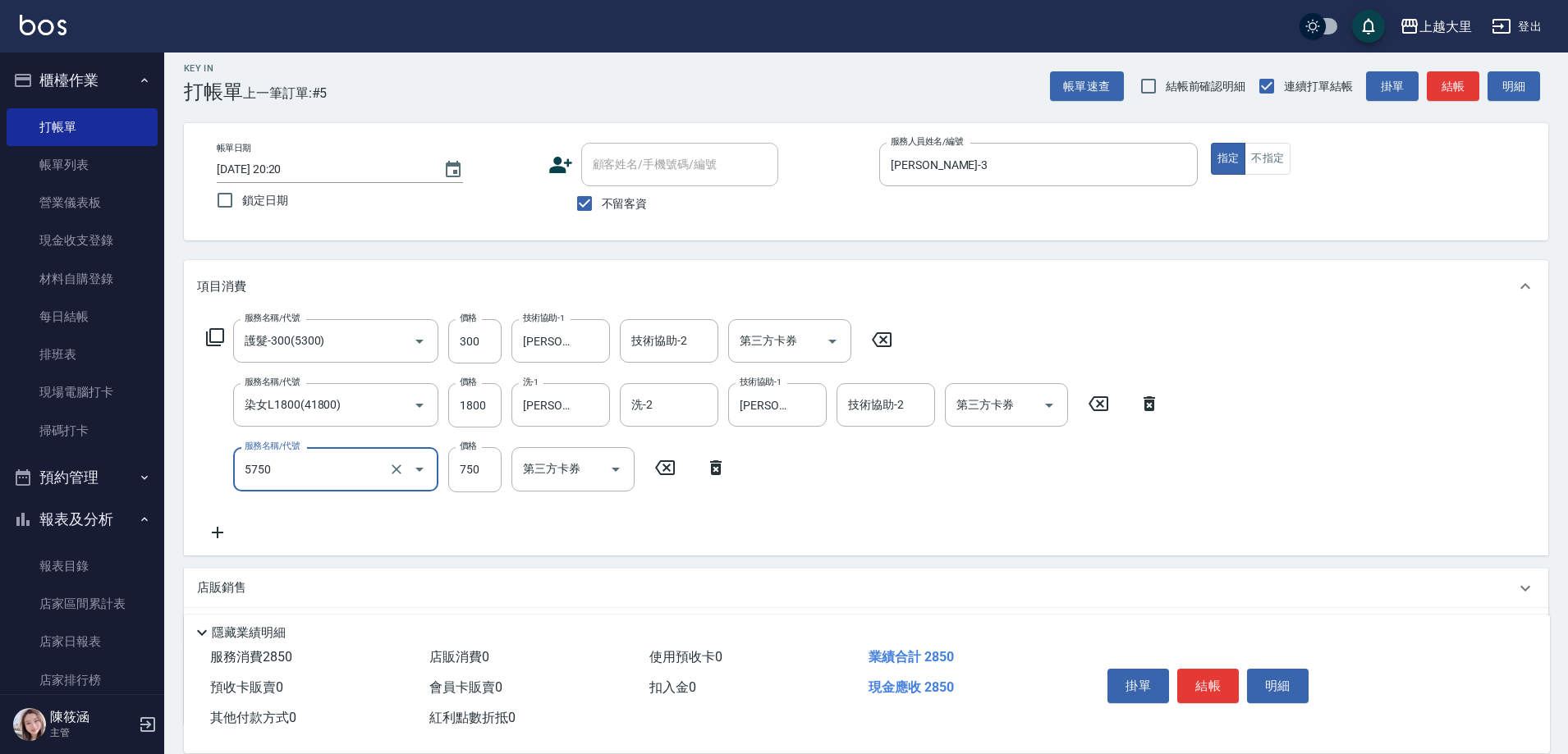
type input "護髮-750(5750)"
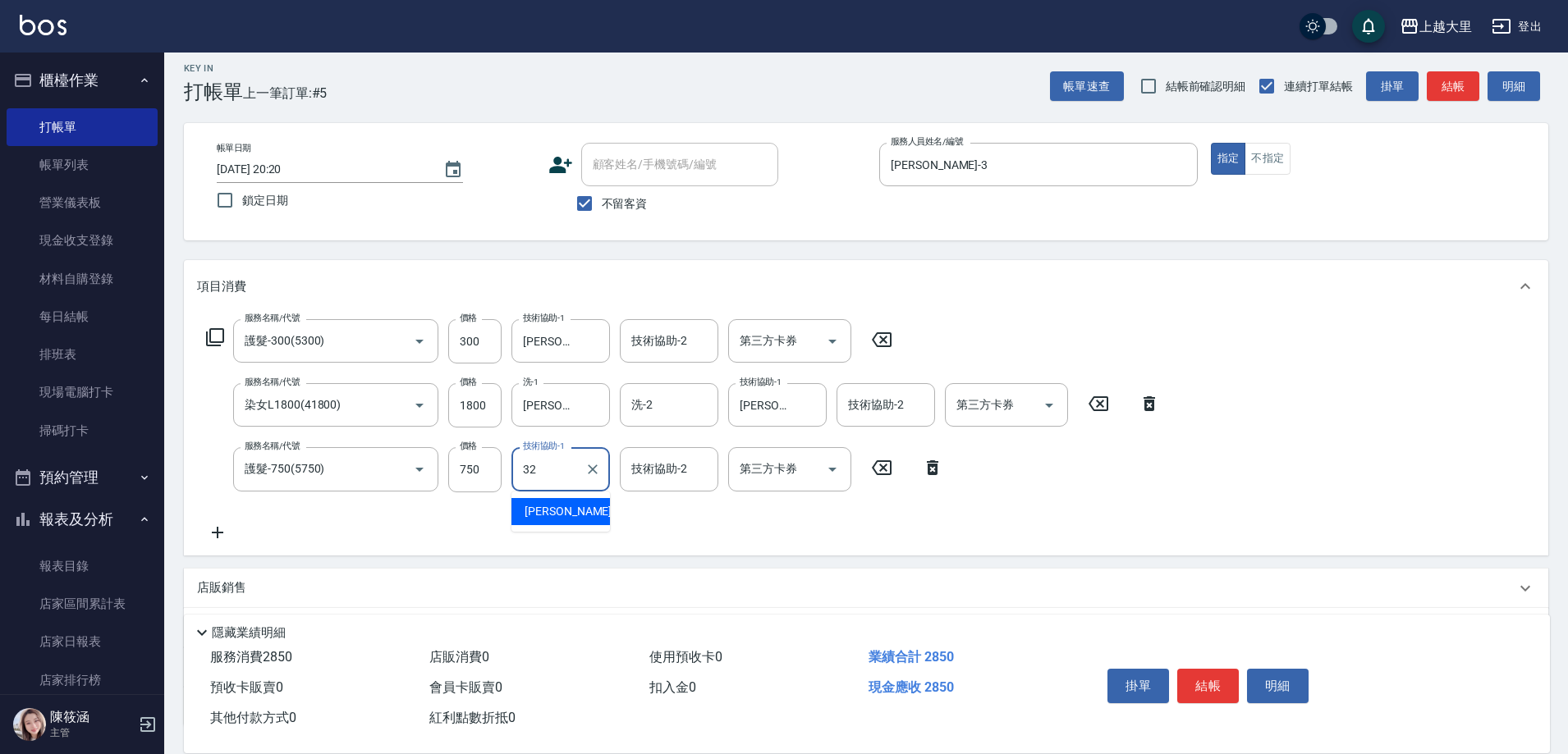
type input "[PERSON_NAME]-32"
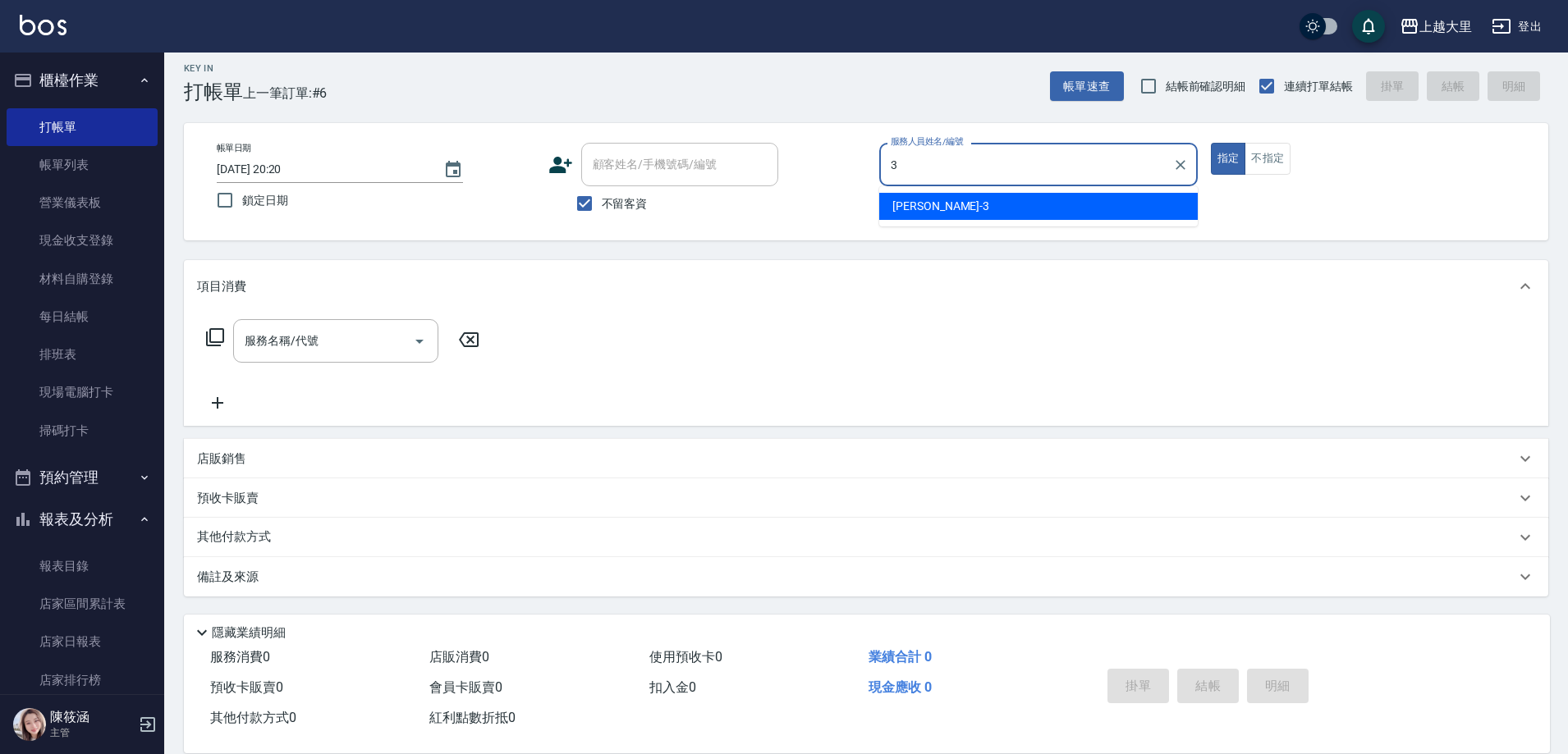
type input "[PERSON_NAME]-3"
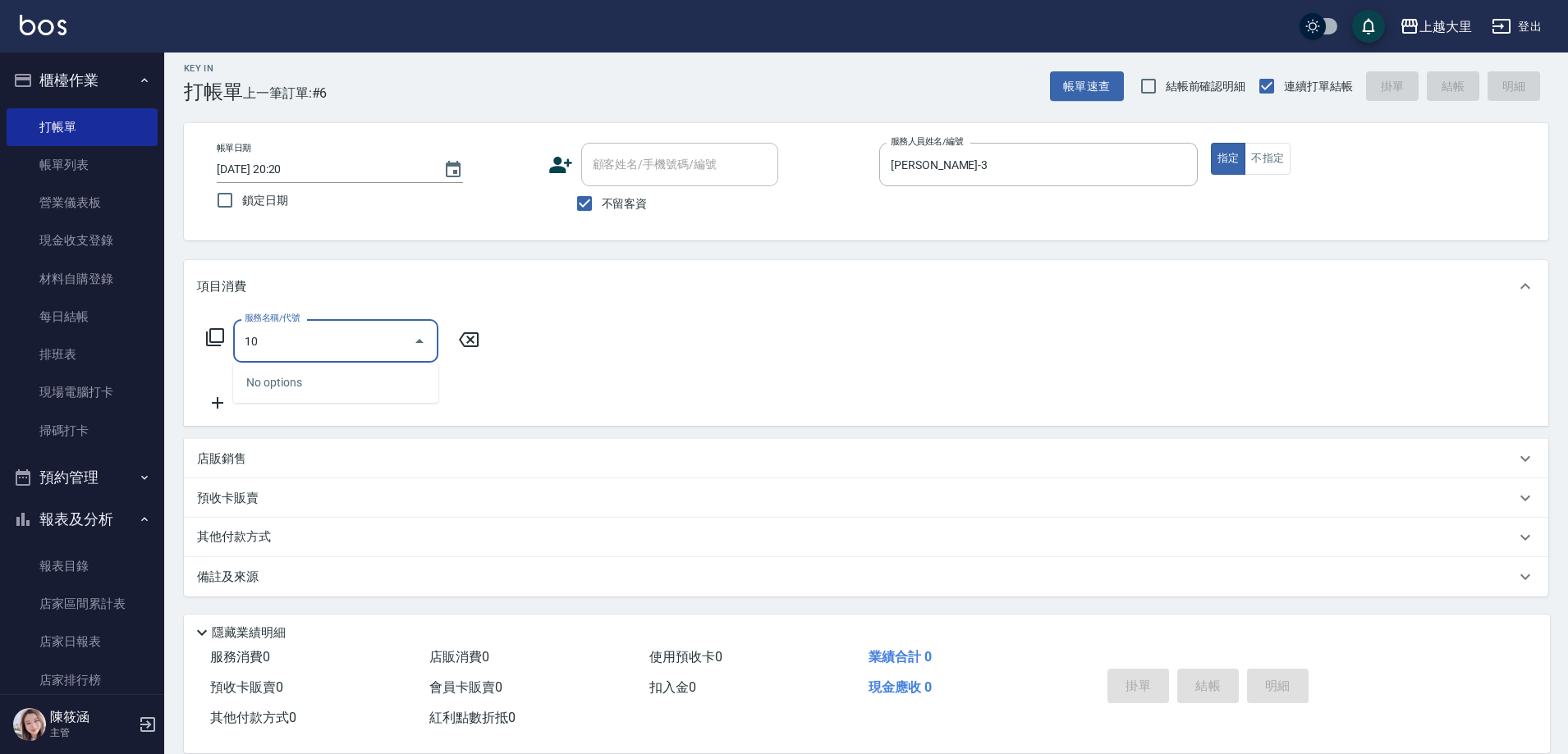
type input "1"
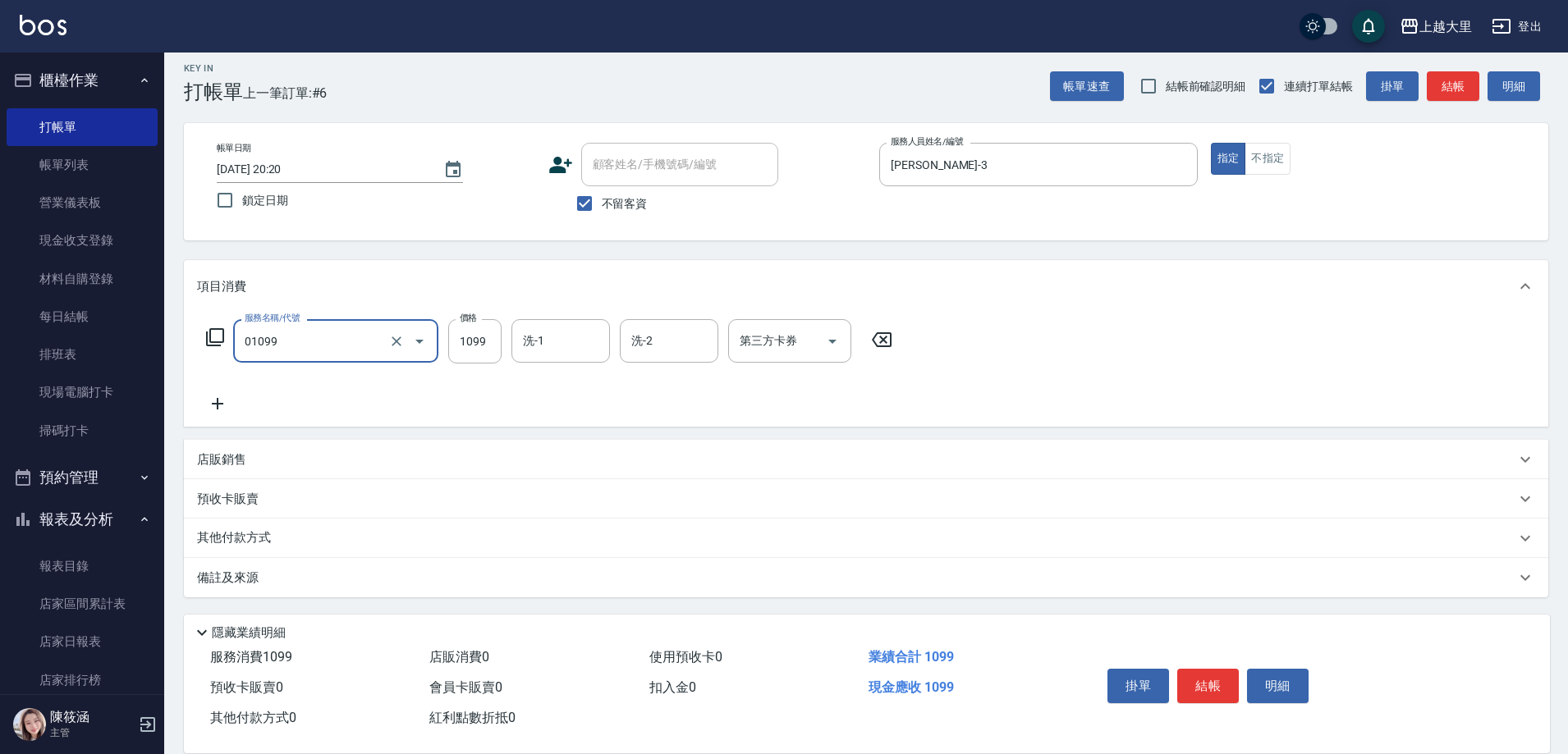
type input "精油SPA+剪（套餐）(01099)"
type input "[PERSON_NAME]-32"
